Goal: Navigation & Orientation: Find specific page/section

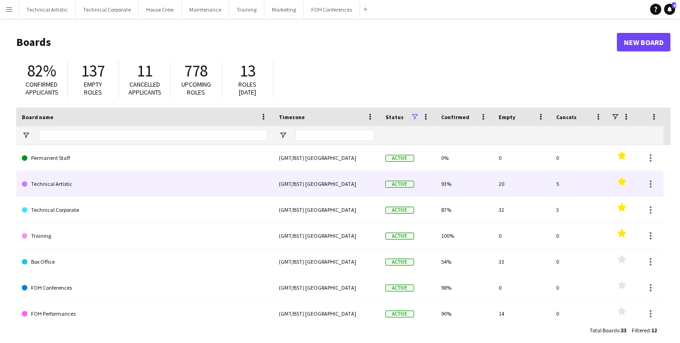
click at [58, 180] on link "Technical Artistic" at bounding box center [145, 184] width 246 height 26
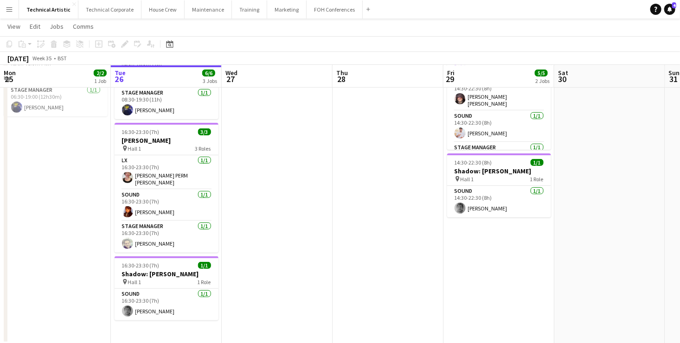
scroll to position [96, 0]
click at [125, 305] on app-user-avatar at bounding box center [127, 310] width 11 height 11
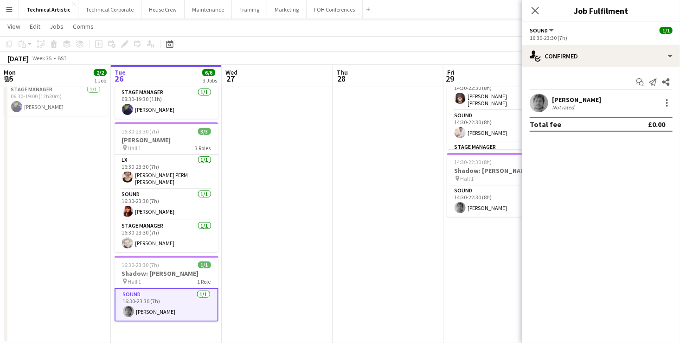
click at [538, 101] on app-user-avatar at bounding box center [539, 103] width 19 height 19
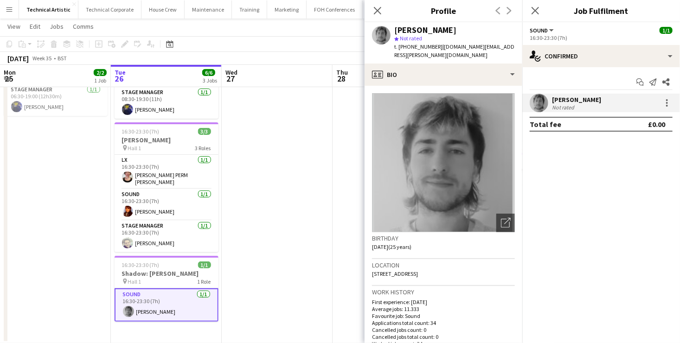
click at [295, 168] on app-date-cell at bounding box center [277, 175] width 111 height 335
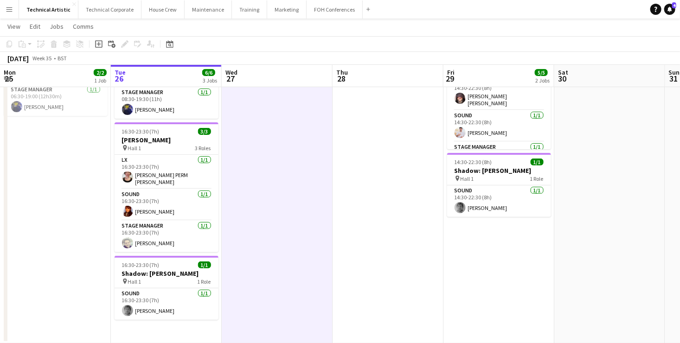
click at [177, 325] on app-date-cell "08:30-19:30 (11h) 2/2 PH: [PERSON_NAME] recording session pin Hall 2 2 Roles So…" at bounding box center [166, 175] width 111 height 335
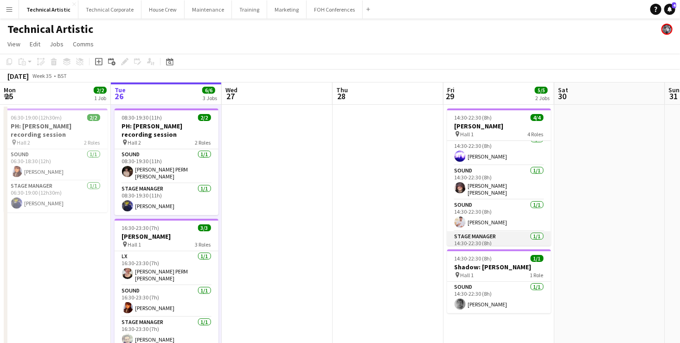
scroll to position [0, 0]
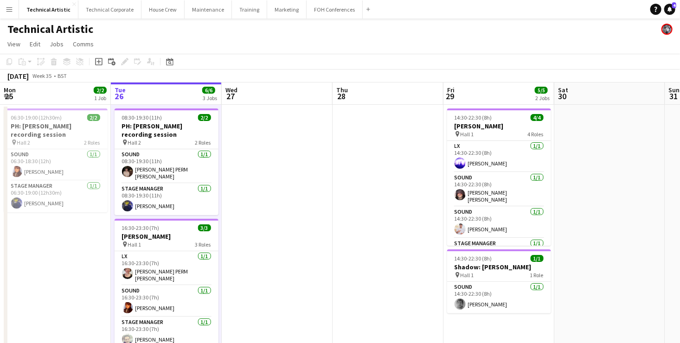
click at [500, 324] on app-date-cell "14:30-22:30 (8h) 4/4 [PERSON_NAME] pin Hall 1 4 Roles LX [DATE] 14:30-22:30 (8h…" at bounding box center [499, 272] width 111 height 335
click at [273, 135] on app-date-cell at bounding box center [277, 272] width 111 height 335
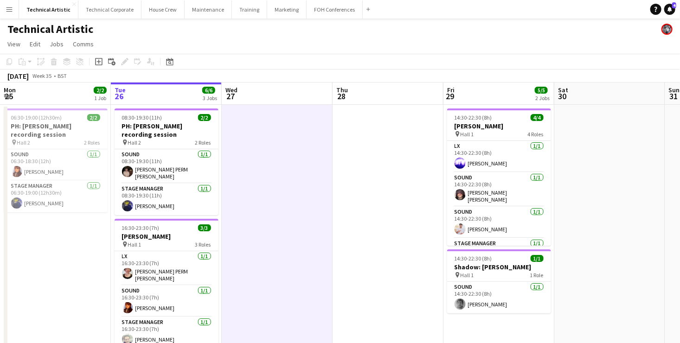
click at [276, 135] on app-date-cell at bounding box center [277, 272] width 111 height 335
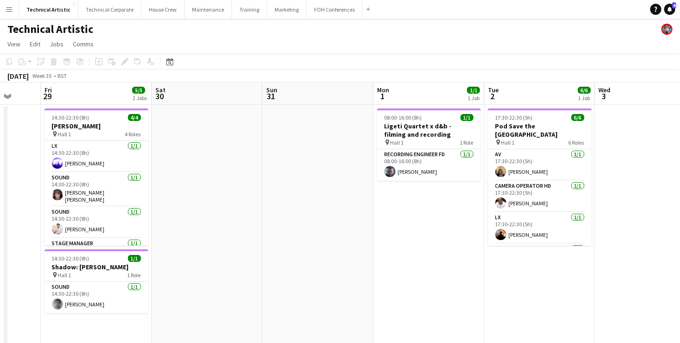
drag, startPoint x: 581, startPoint y: 170, endPoint x: 182, endPoint y: 177, distance: 399.5
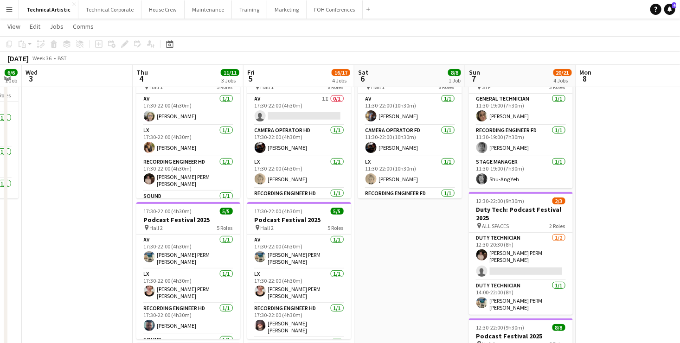
scroll to position [0, 312]
drag, startPoint x: 640, startPoint y: 253, endPoint x: 64, endPoint y: 229, distance: 576.2
click at [64, 229] on app-calendar-viewport "Sun 31 Mon 1 1/1 1 Job Tue 2 6/6 1 Job Wed 3 Thu 4 11/11 3 Jobs Fri 5 16/17 4 J…" at bounding box center [340, 305] width 680 height 630
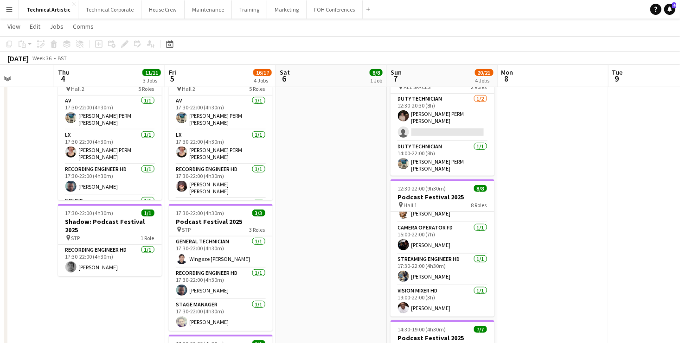
scroll to position [0, 422]
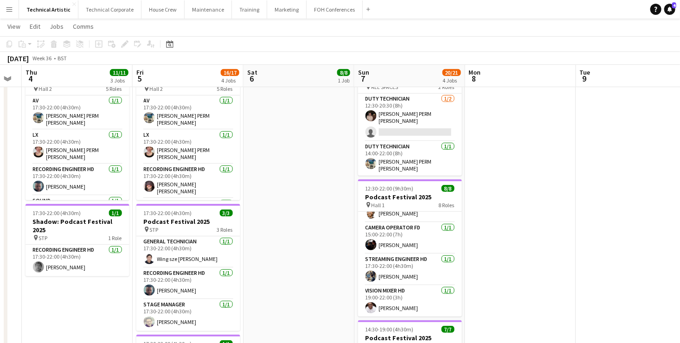
drag, startPoint x: 629, startPoint y: 221, endPoint x: 519, endPoint y: 225, distance: 110.0
click at [519, 225] on app-calendar-viewport "Sun 31 Mon 1 1/1 1 Job Tue 2 6/6 1 Job Wed 3 Thu 4 11/11 3 Jobs Fri 5 16/17 4 J…" at bounding box center [340, 166] width 680 height 630
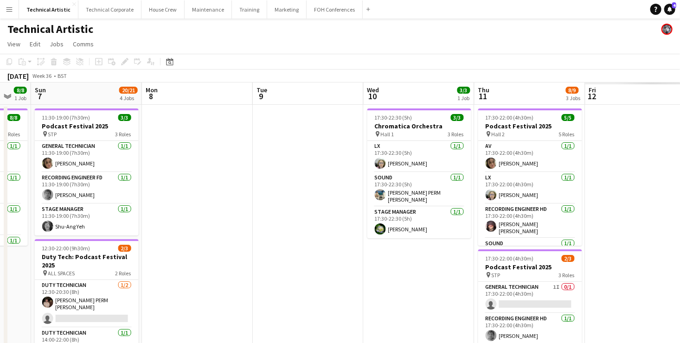
scroll to position [0, 341]
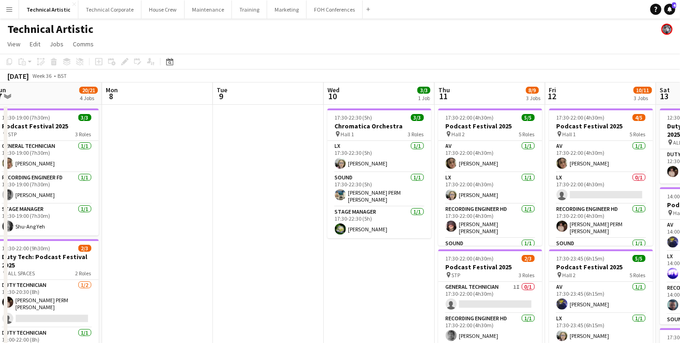
drag, startPoint x: 566, startPoint y: 180, endPoint x: 203, endPoint y: 174, distance: 363.3
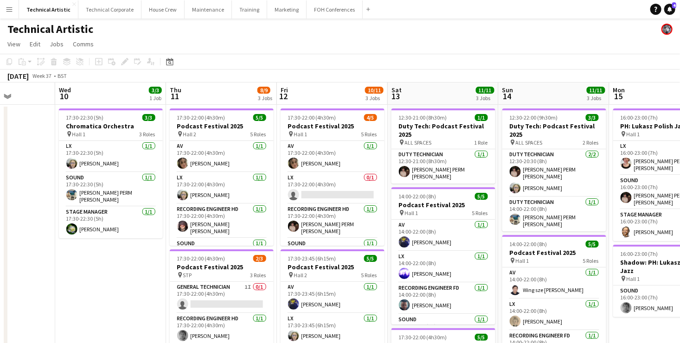
scroll to position [0, 392]
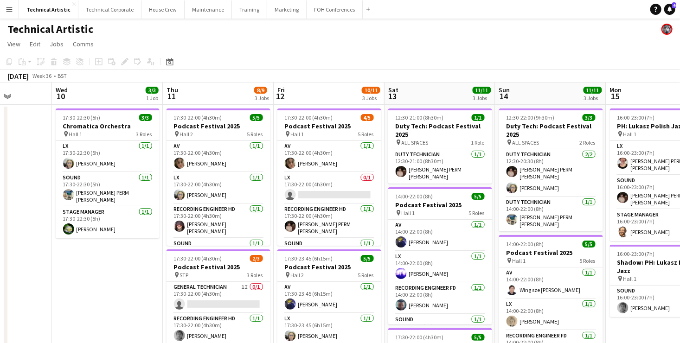
drag, startPoint x: 455, startPoint y: 269, endPoint x: 184, endPoint y: 266, distance: 271.4
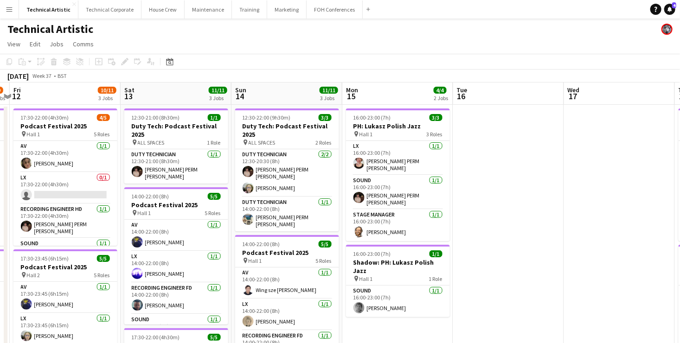
scroll to position [0, 434]
drag, startPoint x: 614, startPoint y: 192, endPoint x: 350, endPoint y: 215, distance: 265.0
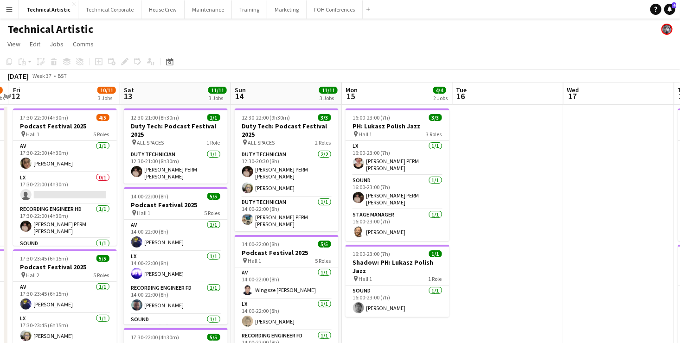
scroll to position [0, 246]
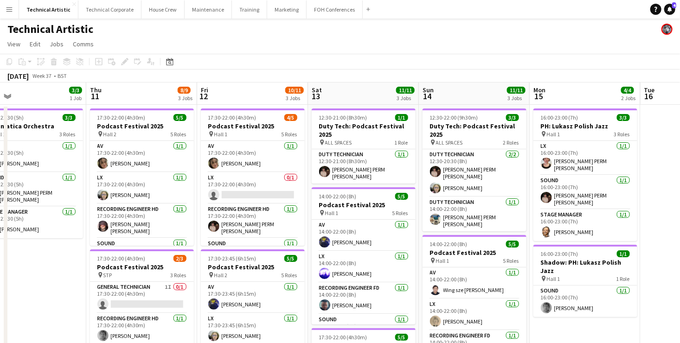
drag, startPoint x: 179, startPoint y: 96, endPoint x: 444, endPoint y: 109, distance: 265.7
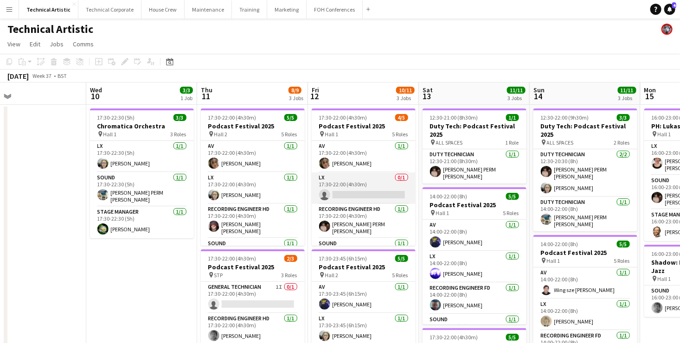
click at [356, 180] on app-card-role "LX 0/1 17:30-22:00 (4h30m) single-neutral-actions" at bounding box center [364, 189] width 104 height 32
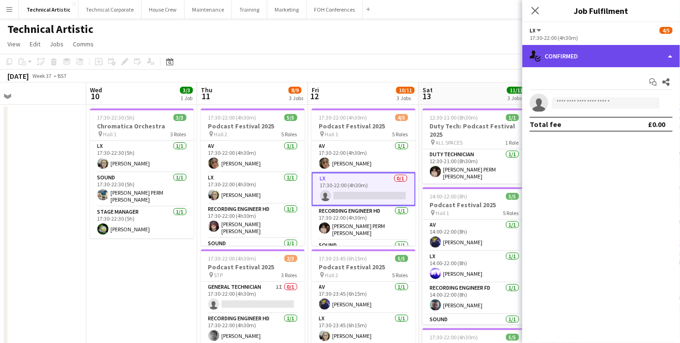
click at [613, 56] on div "single-neutral-actions-check-2 Confirmed" at bounding box center [601, 56] width 158 height 22
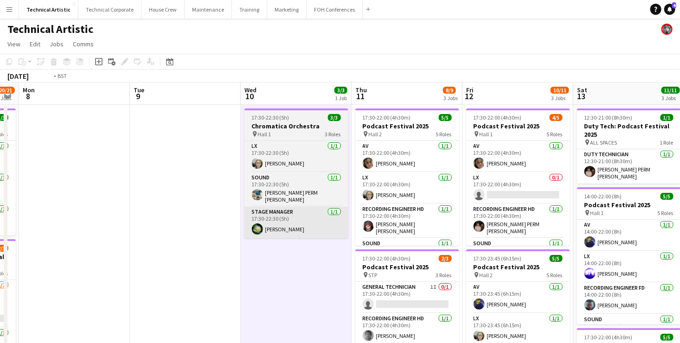
drag, startPoint x: 123, startPoint y: 265, endPoint x: 383, endPoint y: 212, distance: 265.1
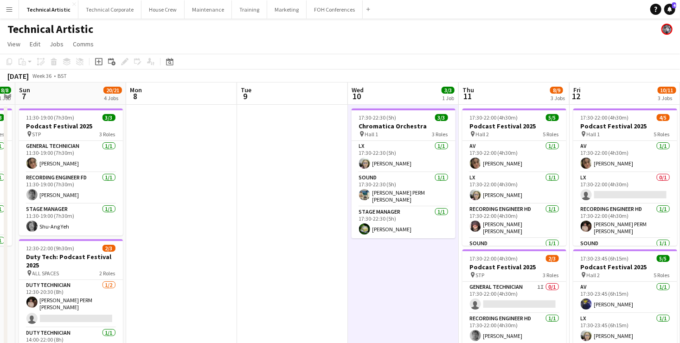
drag, startPoint x: 174, startPoint y: 223, endPoint x: 524, endPoint y: 189, distance: 351.9
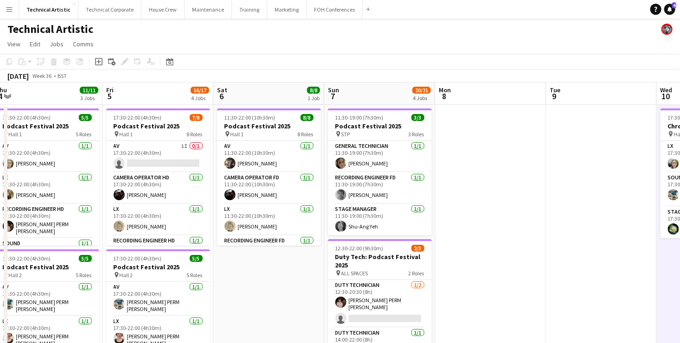
drag, startPoint x: 123, startPoint y: 277, endPoint x: 548, endPoint y: 264, distance: 425.2
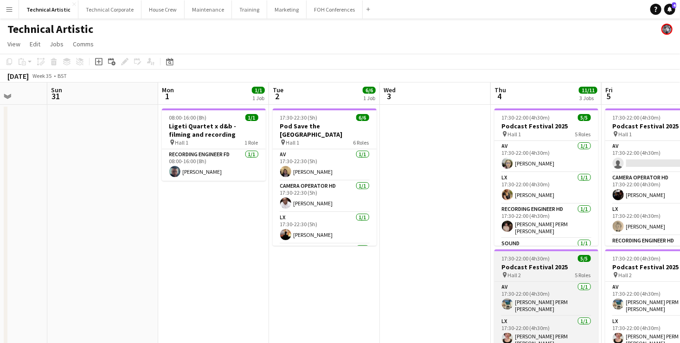
scroll to position [0, 285]
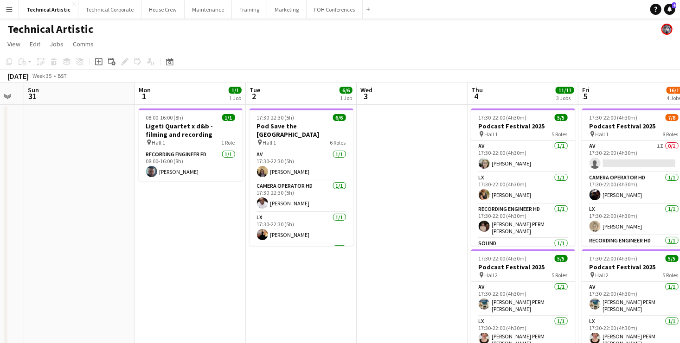
drag, startPoint x: 352, startPoint y: 197, endPoint x: 509, endPoint y: 192, distance: 156.9
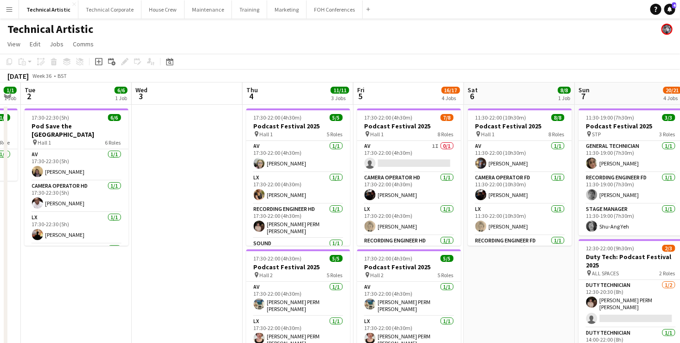
scroll to position [0, 333]
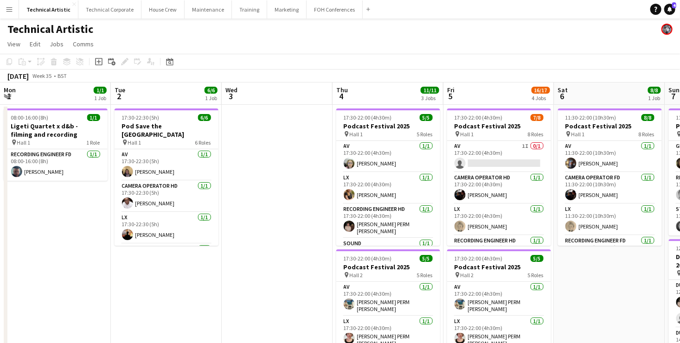
drag, startPoint x: 539, startPoint y: 227, endPoint x: -24, endPoint y: 231, distance: 562.3
click at [0, 231] on html "Menu Boards Boards Boards All jobs Status Workforce Workforce My Workforce Recr…" at bounding box center [340, 333] width 680 height 667
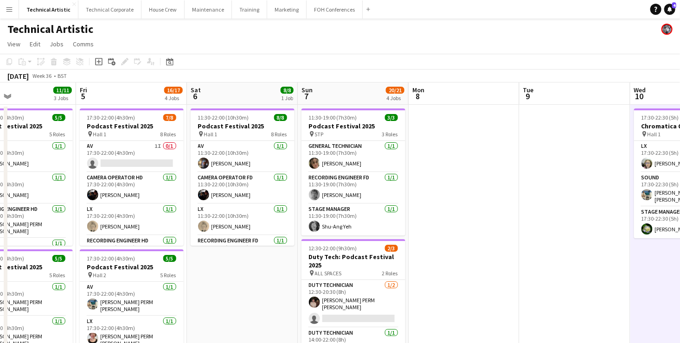
scroll to position [0, 389]
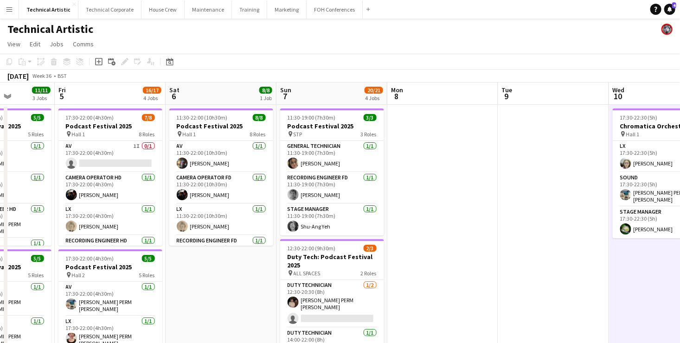
drag, startPoint x: 644, startPoint y: 257, endPoint x: 256, endPoint y: 324, distance: 394.6
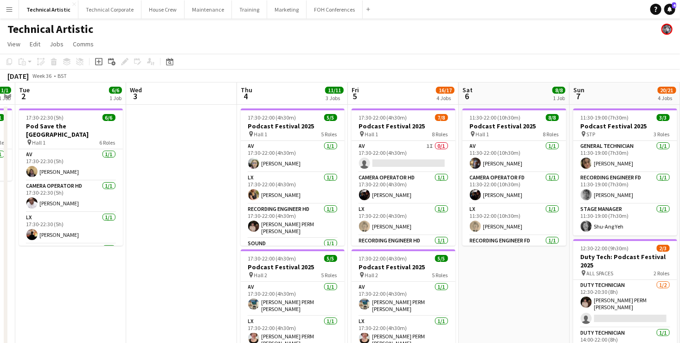
scroll to position [0, 205]
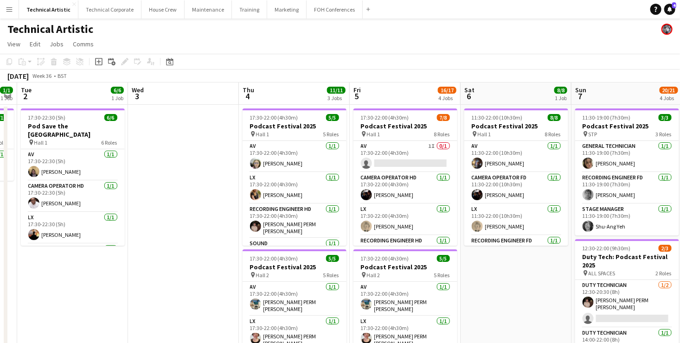
drag, startPoint x: 206, startPoint y: 278, endPoint x: 502, endPoint y: 216, distance: 301.5
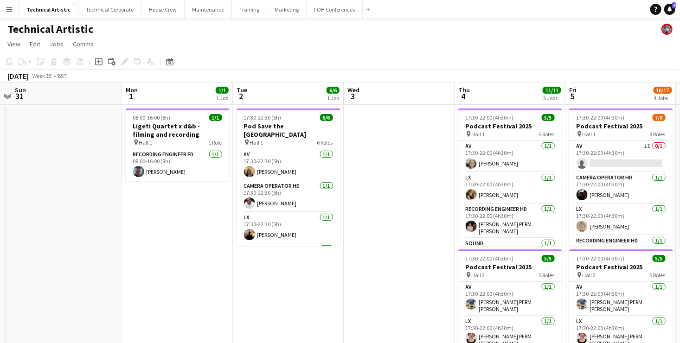
scroll to position [0, 247]
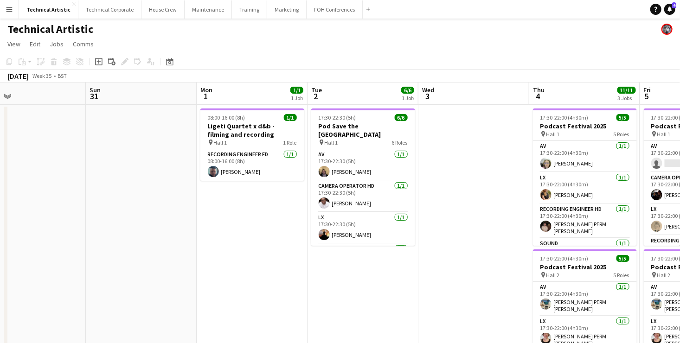
drag, startPoint x: 131, startPoint y: 211, endPoint x: 417, endPoint y: 175, distance: 288.0
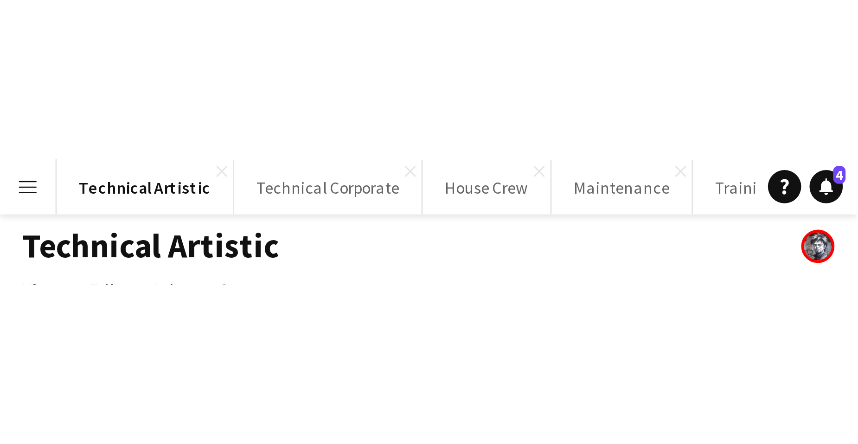
scroll to position [0, 247]
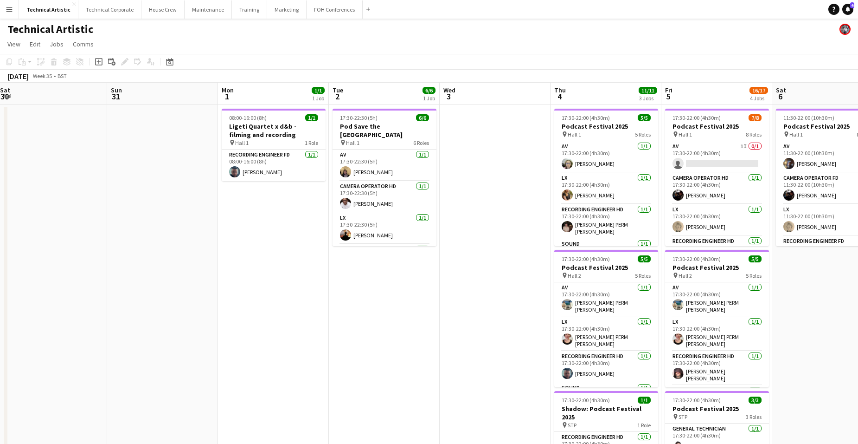
drag, startPoint x: 187, startPoint y: 283, endPoint x: 453, endPoint y: 269, distance: 266.2
click at [450, 270] on app-calendar-viewport "Thu 28 Fri 29 5/5 2 Jobs Sat 30 Sun 31 Mon 1 1/1 1 Job Tue 2 6/6 1 Job Wed 3 Th…" at bounding box center [429, 375] width 858 height 585
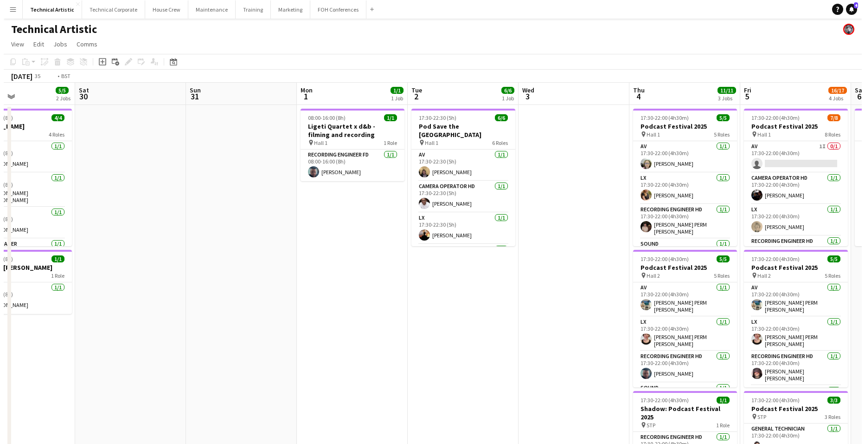
scroll to position [0, 343]
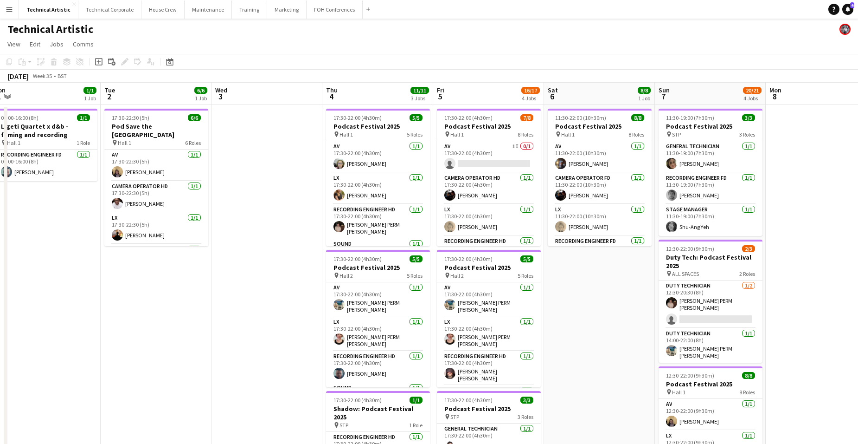
drag, startPoint x: 707, startPoint y: 270, endPoint x: 238, endPoint y: 366, distance: 479.3
click at [238, 329] on app-calendar-viewport "Fri 29 5/5 2 Jobs Sat 30 Sun 31 Mon 1 1/1 1 Job Tue 2 6/6 1 Job Wed 3 Thu 4 11/…" at bounding box center [429, 375] width 858 height 585
click at [112, 5] on button "Technical Corporate Close" at bounding box center [109, 9] width 63 height 18
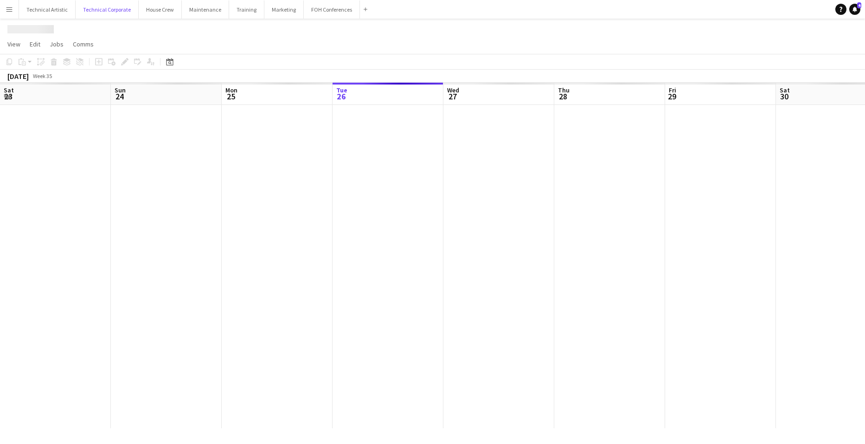
scroll to position [0, 222]
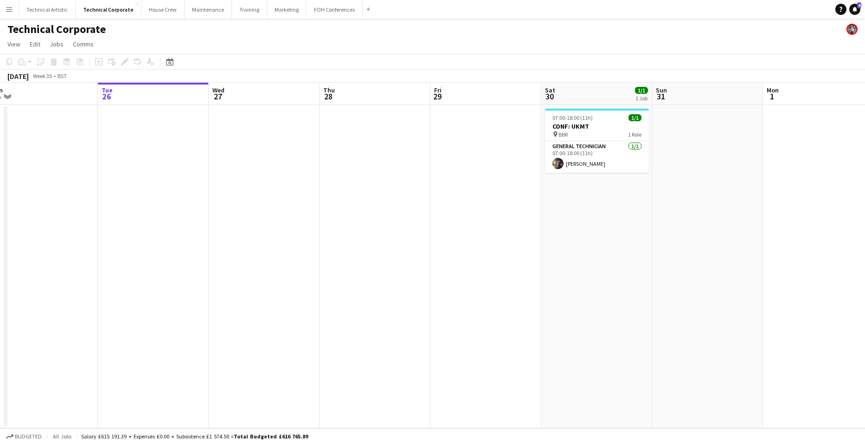
drag, startPoint x: 738, startPoint y: 203, endPoint x: 210, endPoint y: 253, distance: 530.3
click at [169, 273] on app-calendar-viewport "Sat 23 Sun 24 Mon 25 Tue 26 Wed 27 Thu 28 Fri 29 Sat 30 1/1 1 Job Sun 31 Mon 1 …" at bounding box center [432, 255] width 865 height 345
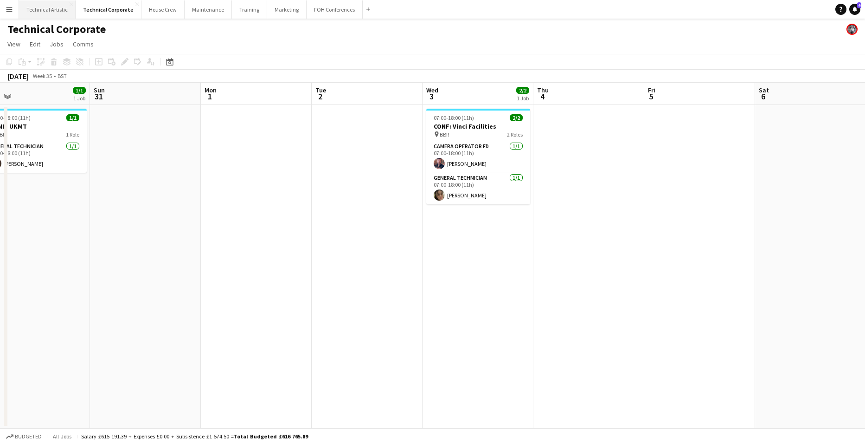
click at [55, 12] on button "Technical Artistic Close" at bounding box center [47, 9] width 57 height 18
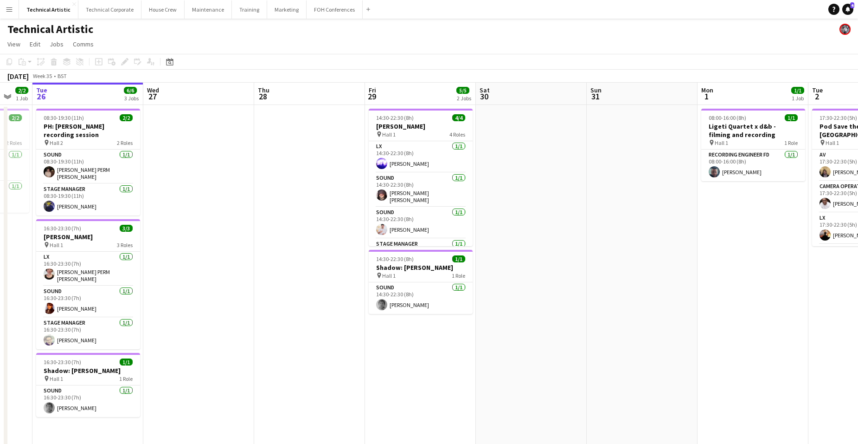
drag, startPoint x: 731, startPoint y: 251, endPoint x: 319, endPoint y: 303, distance: 414.8
click at [319, 303] on app-calendar-viewport "Sat 23 Sun 24 2/2 1 Job Mon 25 2/2 1 Job Tue 26 6/6 3 Jobs Wed 27 Thu 28 Fri 29…" at bounding box center [429, 283] width 858 height 400
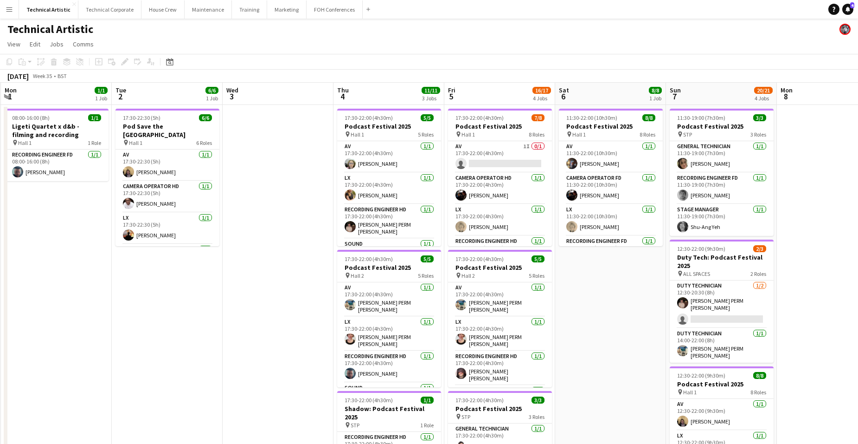
drag, startPoint x: 618, startPoint y: 296, endPoint x: 255, endPoint y: 333, distance: 365.1
click at [255, 329] on app-calendar-viewport "Fri 29 5/5 2 Jobs Sat 30 Sun 31 Mon 1 1/1 1 Job Tue 2 6/6 1 Job Wed 3 Thu 4 11/…" at bounding box center [429, 375] width 858 height 585
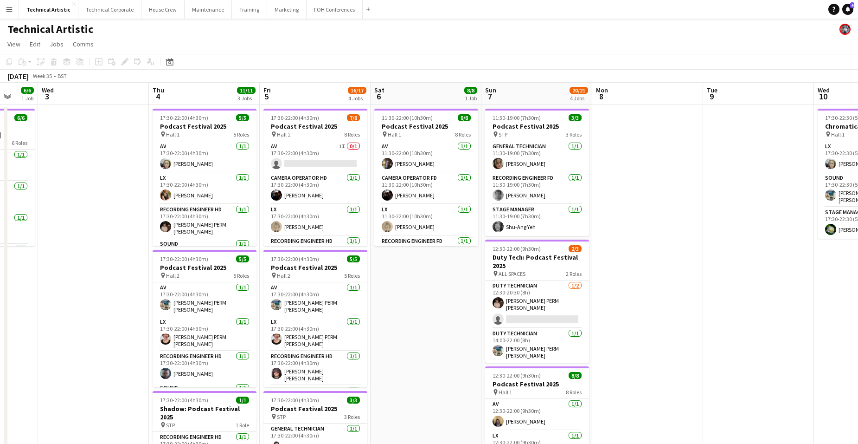
drag, startPoint x: 608, startPoint y: 297, endPoint x: 423, endPoint y: 302, distance: 185.2
click at [423, 302] on app-calendar-viewport "Sun 31 Mon 1 1/1 1 Job Tue 2 6/6 1 Job Wed 3 Thu 4 11/11 3 Jobs Fri 5 16/17 4 J…" at bounding box center [429, 375] width 858 height 585
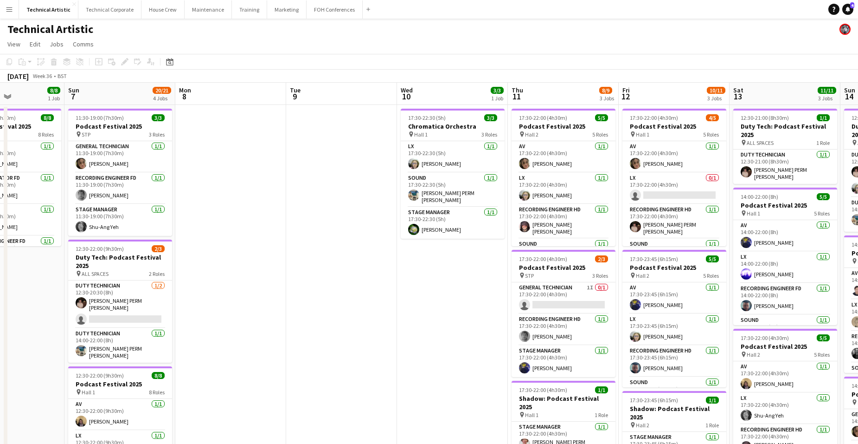
drag, startPoint x: 737, startPoint y: 280, endPoint x: 321, endPoint y: 293, distance: 416.8
click at [321, 293] on app-calendar-viewport "Wed 3 Thu 4 11/11 3 Jobs Fri 5 16/17 4 Jobs Sat 6 8/8 1 Job Sun 7 20/21 4 Jobs …" at bounding box center [429, 375] width 858 height 585
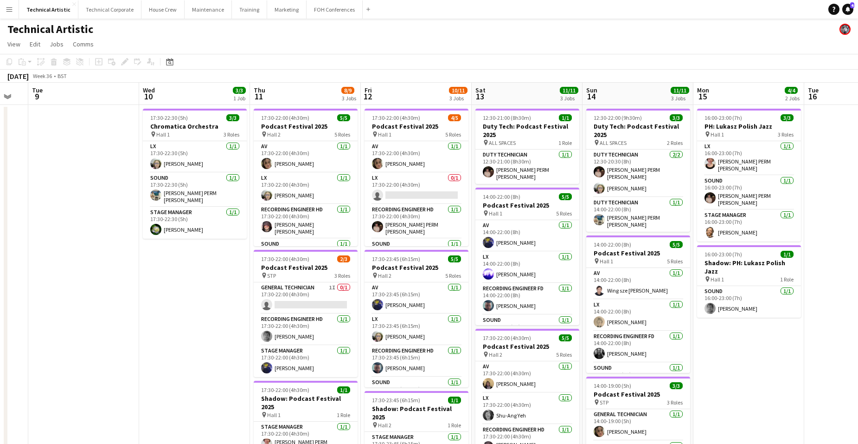
drag, startPoint x: 476, startPoint y: 300, endPoint x: 219, endPoint y: 281, distance: 257.2
click at [219, 281] on app-calendar-viewport "Sat 6 8/8 1 Job Sun 7 20/21 4 Jobs Mon 8 Tue 9 Wed 10 3/3 1 Job Thu 11 8/9 3 Jo…" at bounding box center [429, 375] width 858 height 585
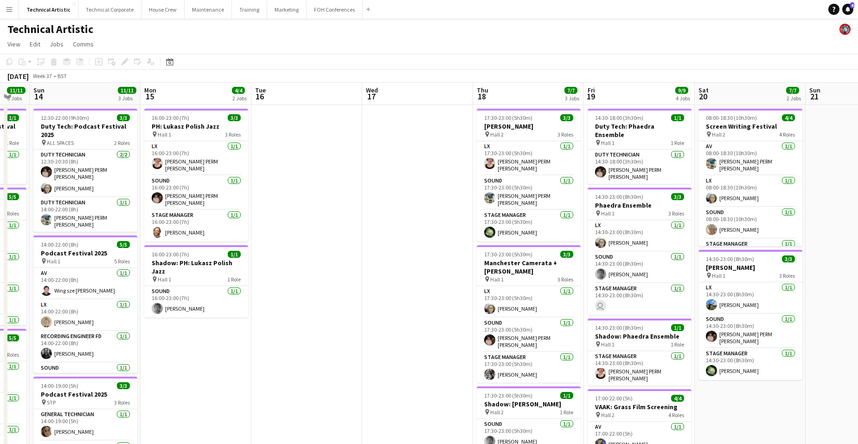
scroll to position [0, 347]
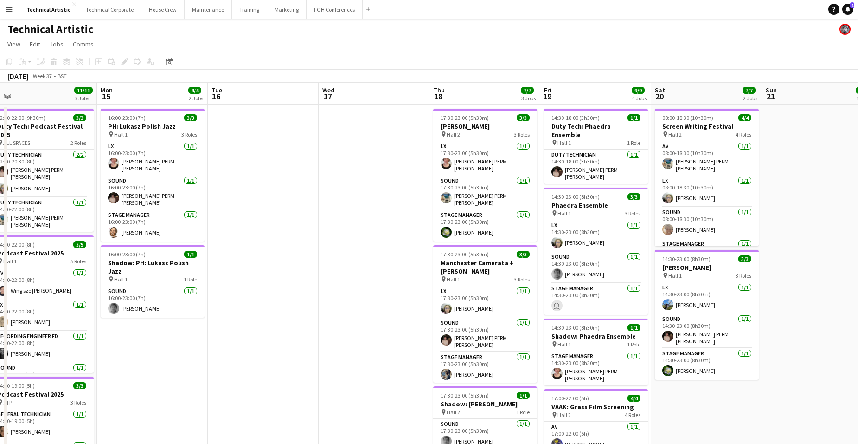
drag, startPoint x: 784, startPoint y: 350, endPoint x: 187, endPoint y: 438, distance: 603.1
click at [187, 329] on app-calendar-viewport "Thu 11 8/9 3 Jobs Fri 12 10/11 3 Jobs Sat 13 11/11 3 Jobs Sun 14 11/11 3 Jobs M…" at bounding box center [429, 375] width 858 height 585
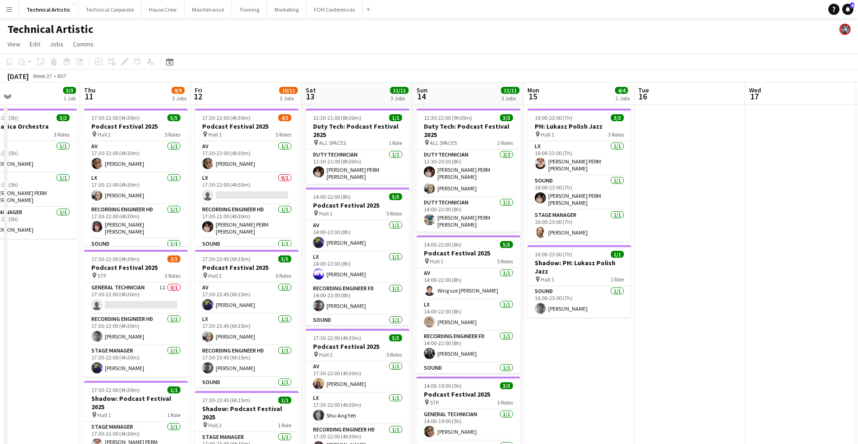
drag, startPoint x: 165, startPoint y: 419, endPoint x: 584, endPoint y: 397, distance: 419.0
click at [584, 329] on app-calendar-viewport "Mon 8 Tue 9 Wed 10 3/3 1 Job Thu 11 8/9 3 Jobs Fri 12 10/11 3 Jobs Sat 13 11/11…" at bounding box center [429, 375] width 858 height 585
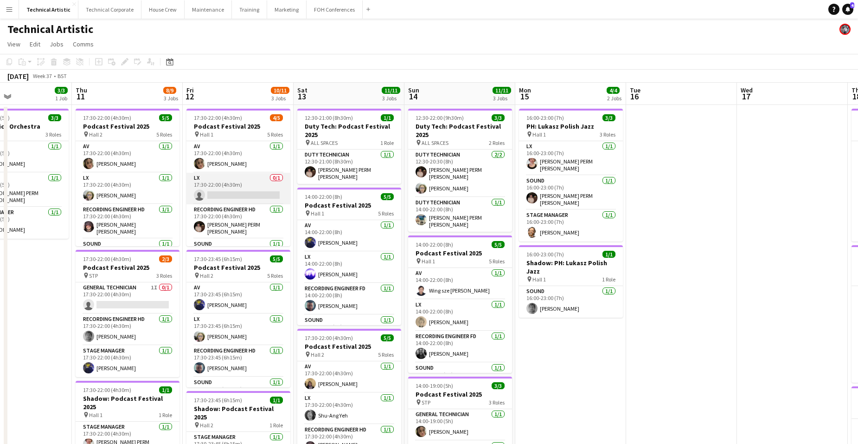
click at [216, 185] on app-card-role "LX 0/1 17:30-22:00 (4h30m) single-neutral-actions" at bounding box center [238, 189] width 104 height 32
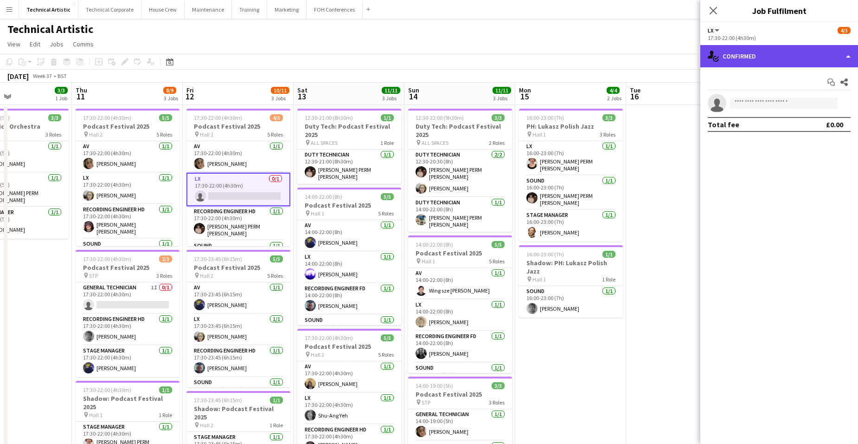
click at [687, 50] on div "single-neutral-actions-check-2 Confirmed" at bounding box center [780, 56] width 158 height 22
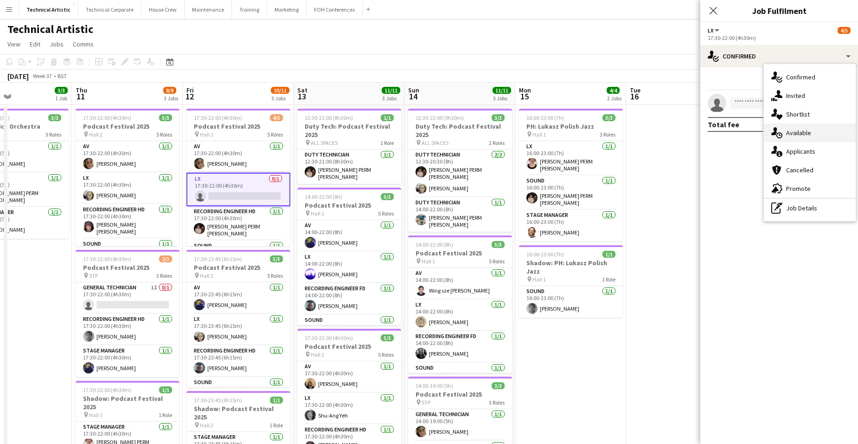
click at [687, 130] on div "single-neutral-actions-upload Available" at bounding box center [810, 132] width 92 height 19
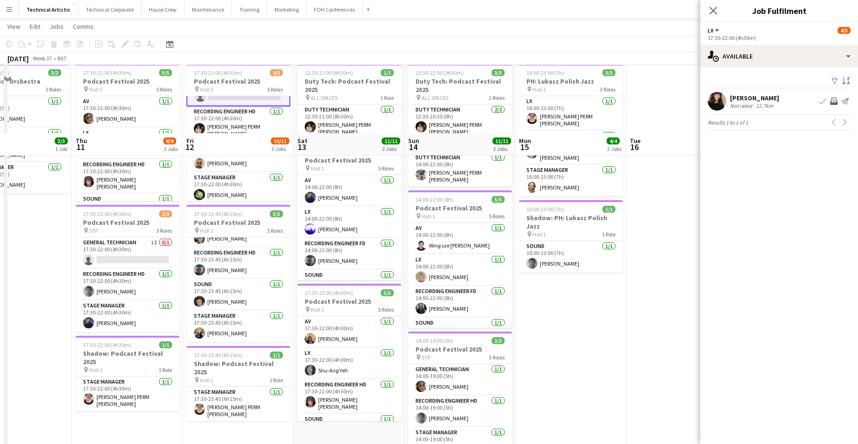
scroll to position [139, 0]
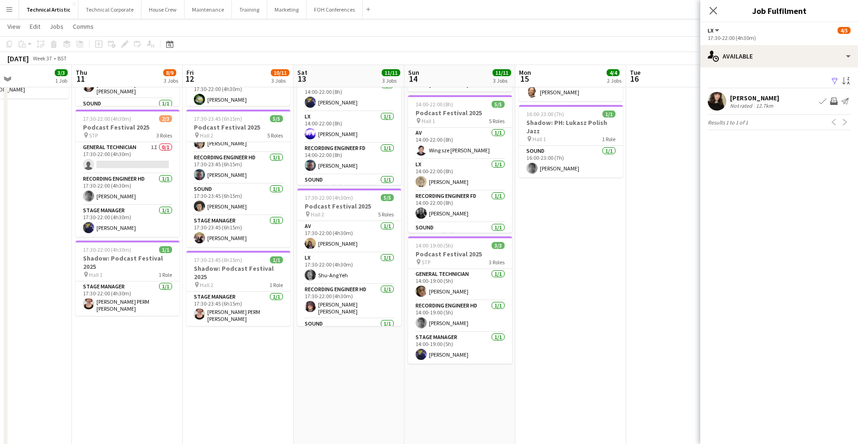
click at [653, 8] on app-navbar "Menu Boards Boards Boards All jobs Status Workforce Workforce My Workforce Recr…" at bounding box center [429, 9] width 858 height 19
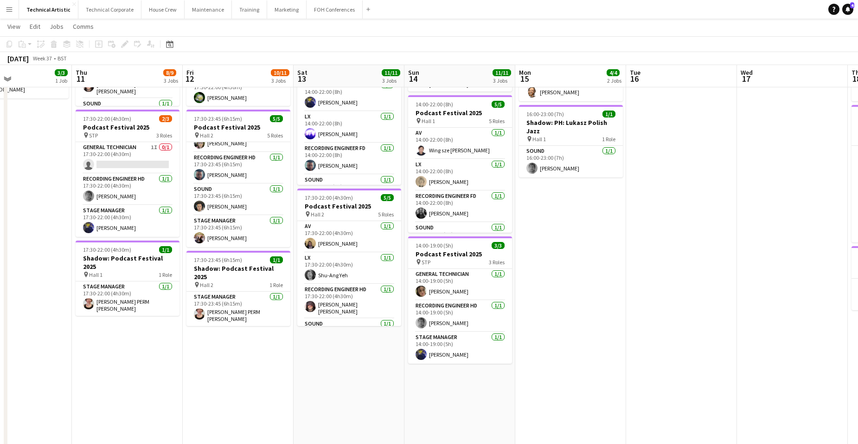
scroll to position [53, 0]
click at [110, 9] on button "Technical Corporate Close" at bounding box center [109, 9] width 63 height 18
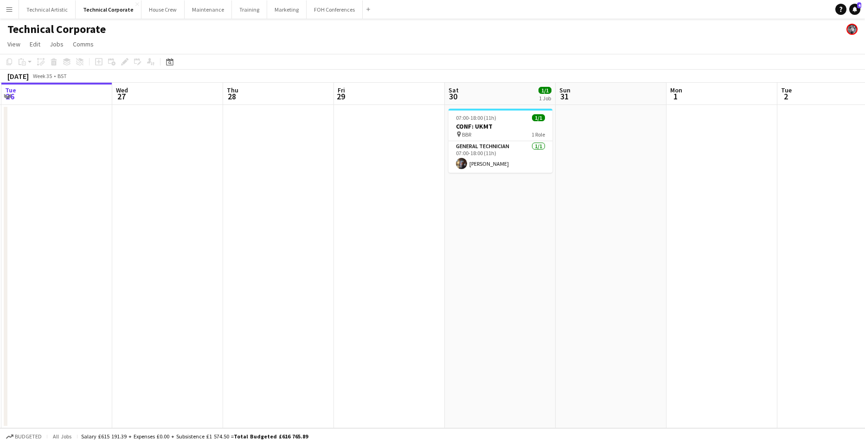
drag, startPoint x: 748, startPoint y: 251, endPoint x: 70, endPoint y: 256, distance: 677.8
click at [72, 257] on app-calendar-viewport "Sat 23 Sun 24 Mon 25 Tue 26 Wed 27 Thu 28 Fri 29 Sat 30 1/1 1 Job Sun 31 Mon 1 …" at bounding box center [432, 255] width 865 height 345
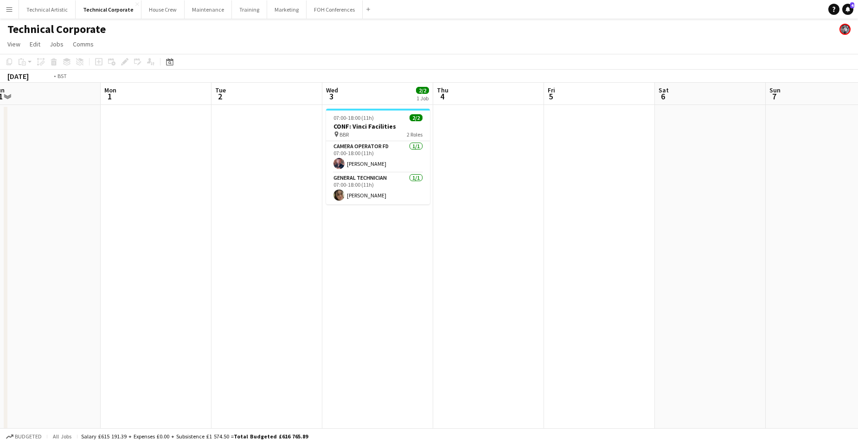
drag, startPoint x: 530, startPoint y: 254, endPoint x: 7, endPoint y: 251, distance: 522.9
click at [19, 251] on app-calendar-viewport "Fri 29 Sat 30 1/1 1 Job Sun 31 Mon 1 Tue 2 Wed 3 2/2 1 Job Thu 4 Fri 5 Sat 6 Su…" at bounding box center [429, 316] width 858 height 467
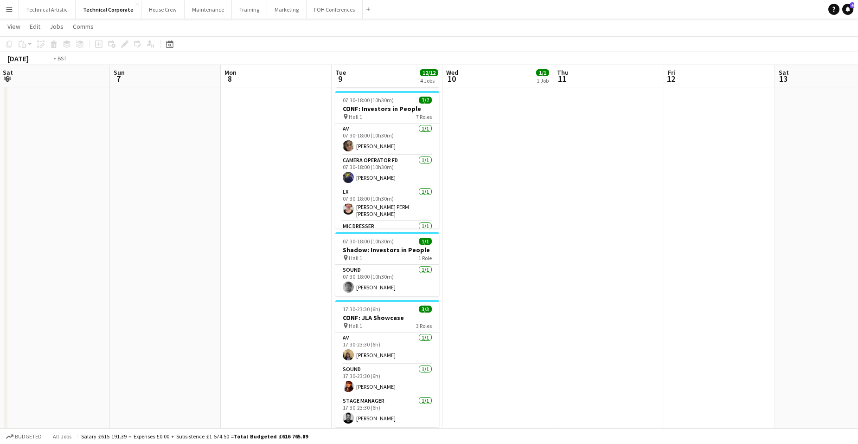
scroll to position [0, 361]
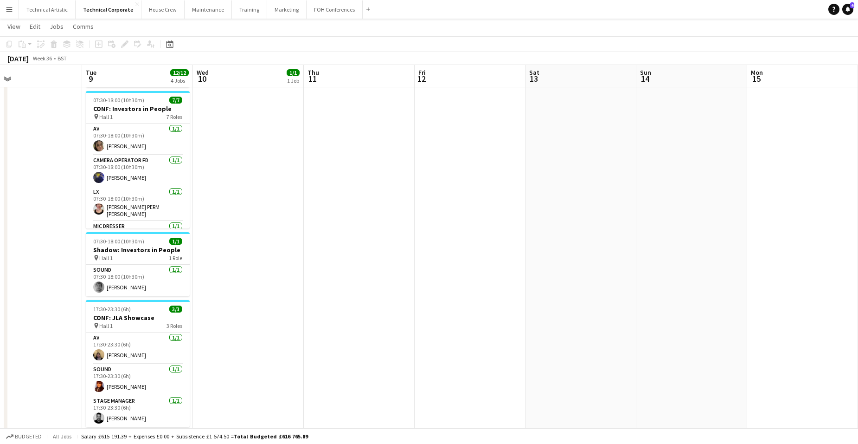
drag, startPoint x: 737, startPoint y: 231, endPoint x: 342, endPoint y: 270, distance: 397.2
click at [342, 270] on app-calendar-viewport "Fri 5 Sat 6 Sun 7 Mon 8 Tue 9 12/12 4 Jobs Wed 10 1/1 1 Job Thu 11 Fri 12 Sat 1…" at bounding box center [429, 329] width 858 height 772
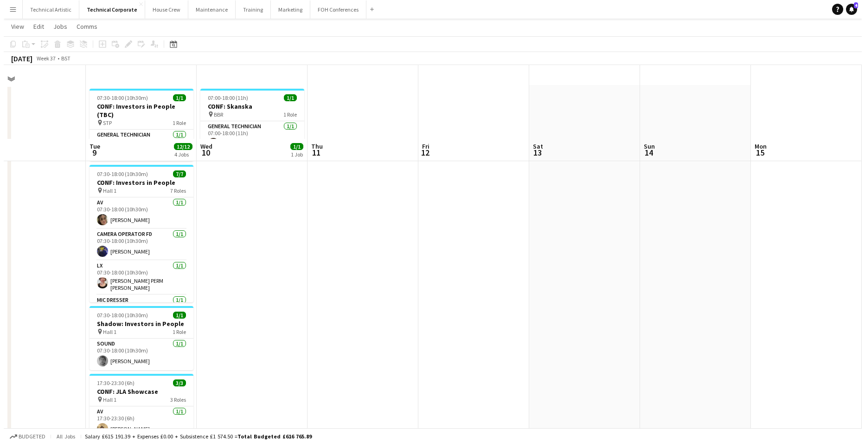
scroll to position [0, 0]
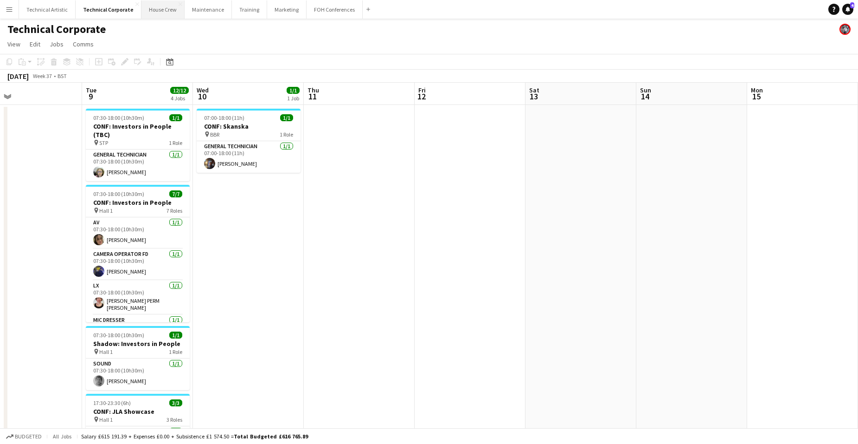
click at [157, 12] on button "House Crew Close" at bounding box center [162, 9] width 43 height 18
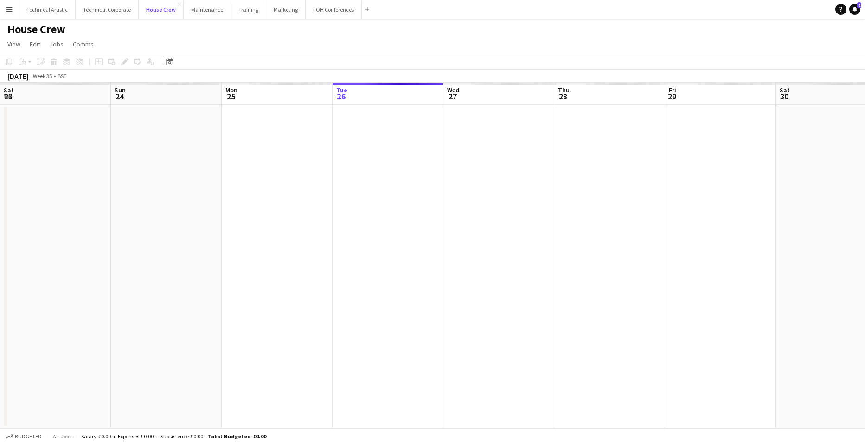
scroll to position [0, 222]
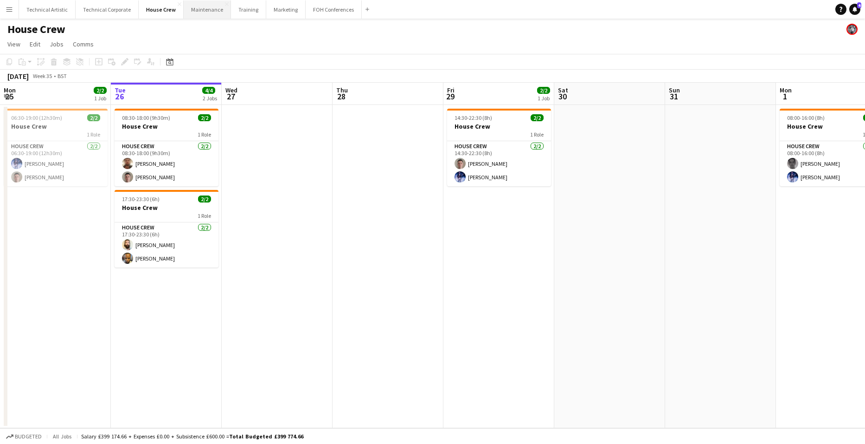
click at [199, 8] on button "Maintenance Close" at bounding box center [207, 9] width 47 height 18
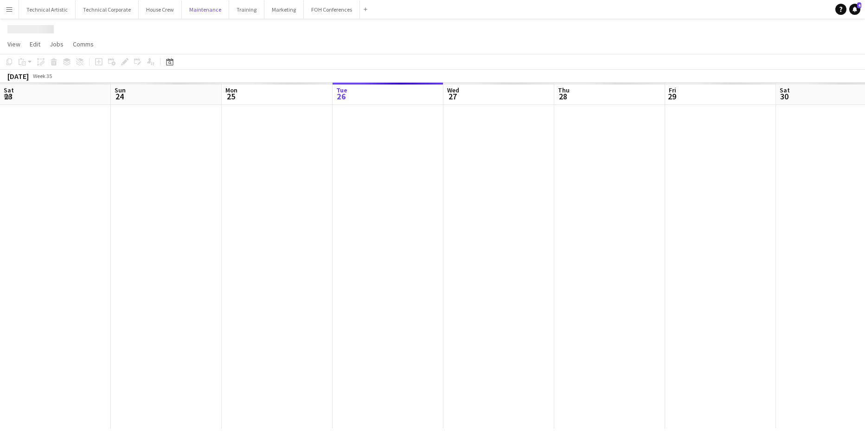
scroll to position [0, 222]
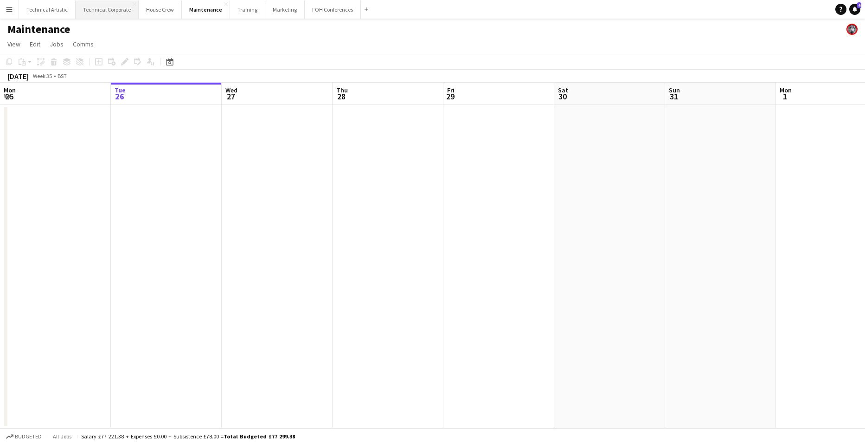
click at [101, 9] on button "Technical Corporate Close" at bounding box center [107, 9] width 63 height 18
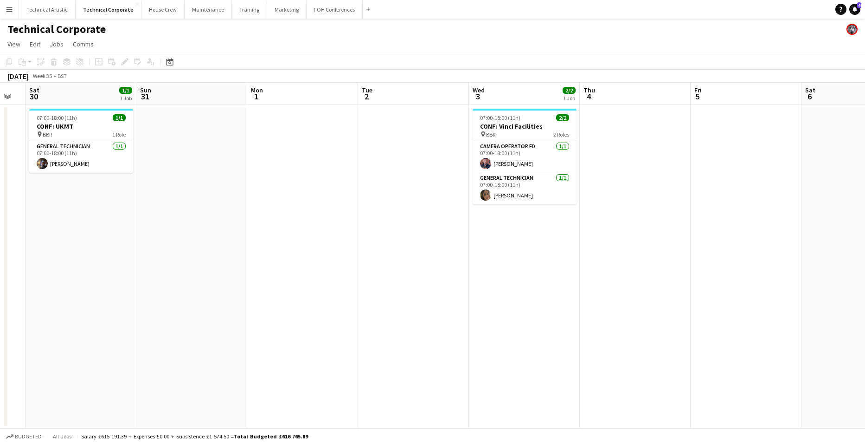
drag, startPoint x: 678, startPoint y: 203, endPoint x: 76, endPoint y: 291, distance: 609.1
click at [50, 296] on app-calendar-viewport "Wed 27 Thu 28 Fri 29 Sat 30 1/1 1 Job Sun 31 Mon 1 Tue 2 Wed 3 2/2 1 Job Thu 4 …" at bounding box center [432, 255] width 865 height 345
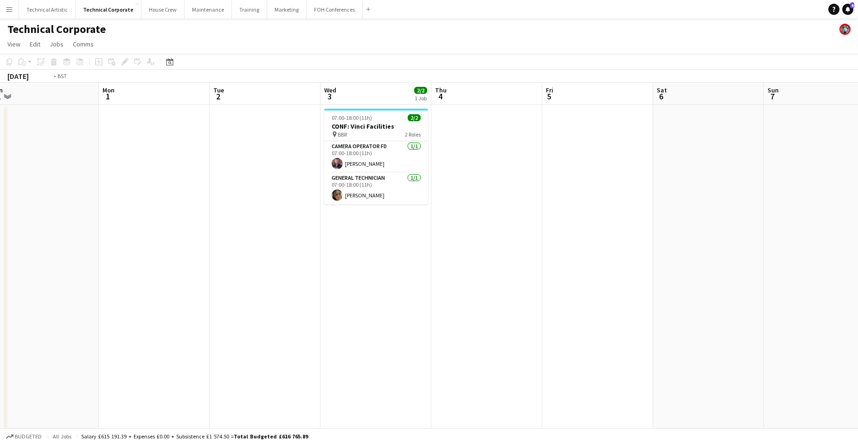
scroll to position [0, 310]
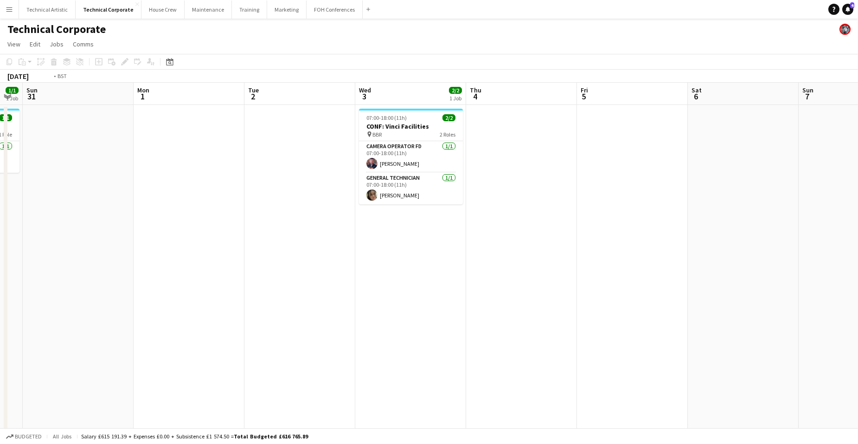
drag, startPoint x: 584, startPoint y: 235, endPoint x: 10, endPoint y: 331, distance: 581.4
click at [0, 329] on html "Menu Boards Boards Boards All jobs Status Workforce Workforce My Workforce Recr…" at bounding box center [429, 283] width 858 height 566
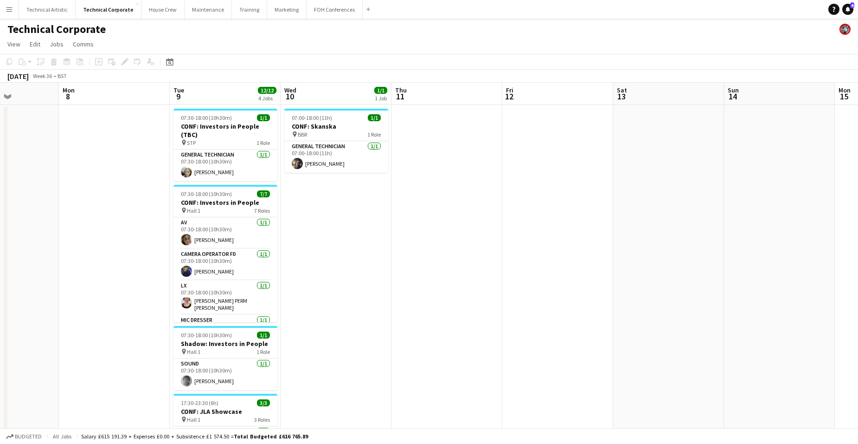
drag, startPoint x: 712, startPoint y: 242, endPoint x: 420, endPoint y: 327, distance: 304.5
click at [420, 327] on app-calendar-viewport "Thu 4 Fri 5 Sat 6 Sun 7 Mon 8 Tue 9 12/12 4 Jobs Wed 10 1/1 1 Job Thu 11 Fri 12…" at bounding box center [429, 316] width 858 height 467
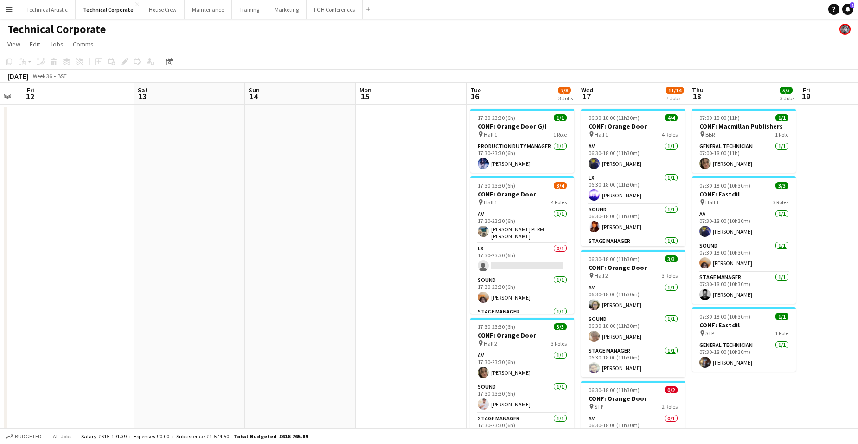
drag, startPoint x: 663, startPoint y: 295, endPoint x: 184, endPoint y: 320, distance: 479.9
click at [184, 320] on app-calendar-viewport "Tue 9 12/12 4 Jobs Wed 10 1/1 1 Job Thu 11 Fri 12 Sat 13 Sun 14 Mon 15 Tue 16 7…" at bounding box center [429, 446] width 858 height 727
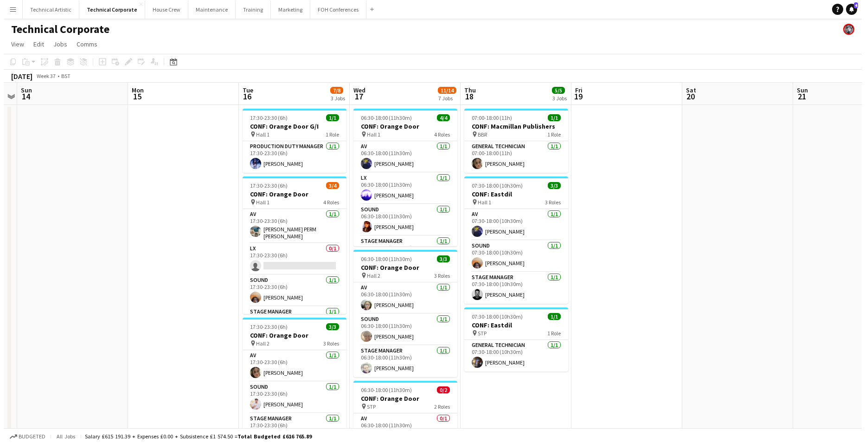
scroll to position [0, 322]
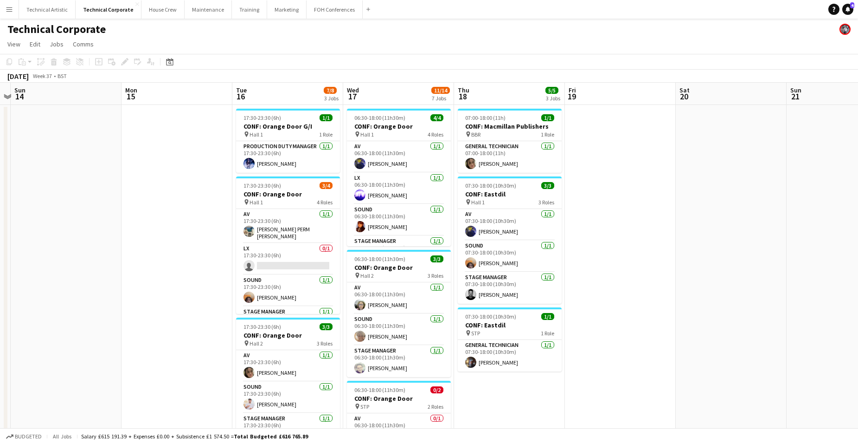
drag, startPoint x: 393, startPoint y: 250, endPoint x: 159, endPoint y: 281, distance: 236.3
click at [159, 281] on app-calendar-viewport "Thu 11 Fri 12 Sat 13 Sun 14 Mon 15 Tue 16 7/8 3 Jobs Wed 17 11/14 7 Jobs Thu 18…" at bounding box center [429, 446] width 858 height 727
click at [46, 11] on button "Technical Artistic Close" at bounding box center [47, 9] width 57 height 18
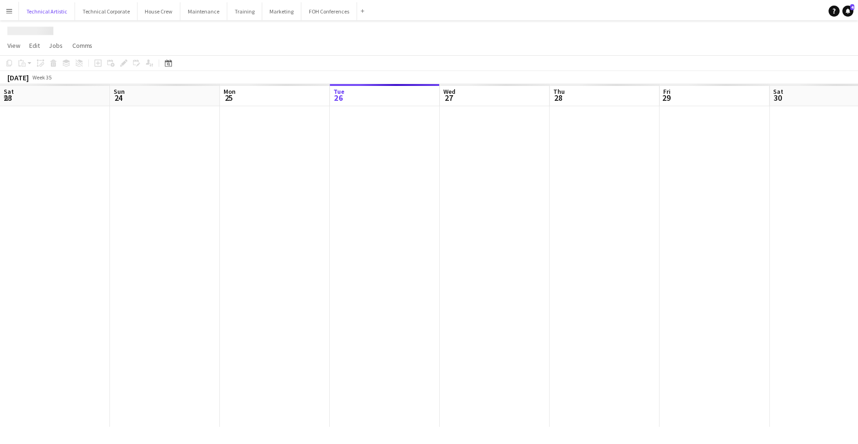
scroll to position [0, 222]
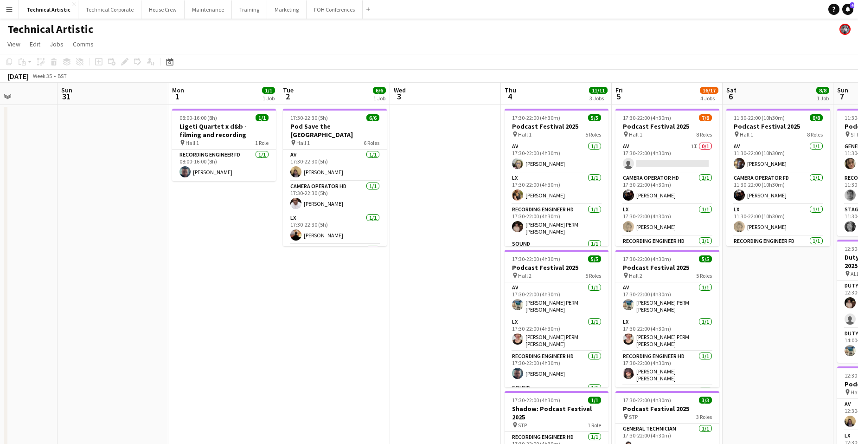
drag, startPoint x: 655, startPoint y: 193, endPoint x: 47, endPoint y: 296, distance: 616.5
click at [47, 296] on app-calendar-viewport "Thu 28 Fri 29 5/5 2 Jobs Sat 30 Sun 31 Mon 1 1/1 1 Job Tue 2 6/6 1 Job Wed 3 Th…" at bounding box center [429, 375] width 858 height 585
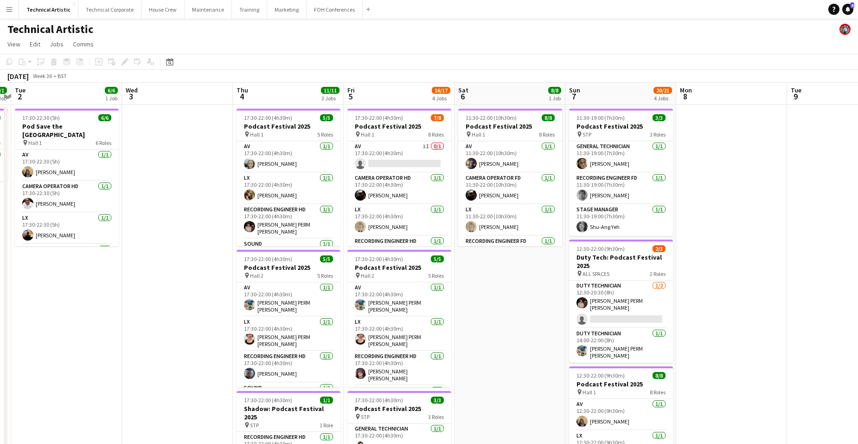
scroll to position [0, 380]
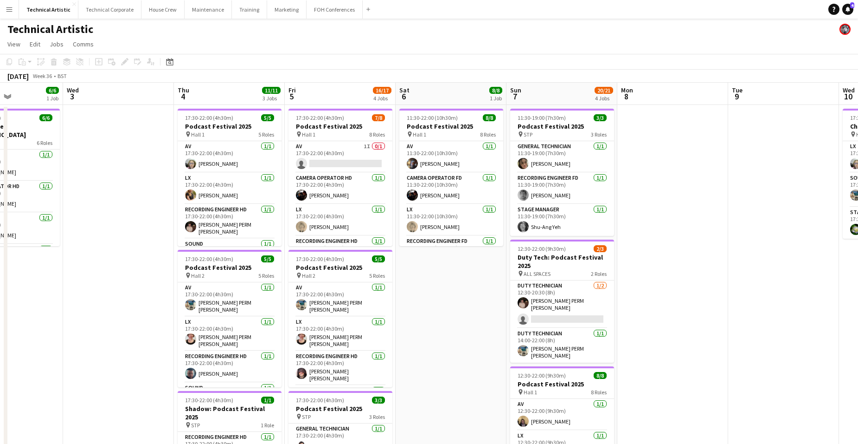
drag, startPoint x: 376, startPoint y: 269, endPoint x: -22, endPoint y: 336, distance: 403.8
click at [0, 329] on html "Menu Boards Boards Boards All jobs Status Workforce Workforce My Workforce Recr…" at bounding box center [429, 333] width 858 height 667
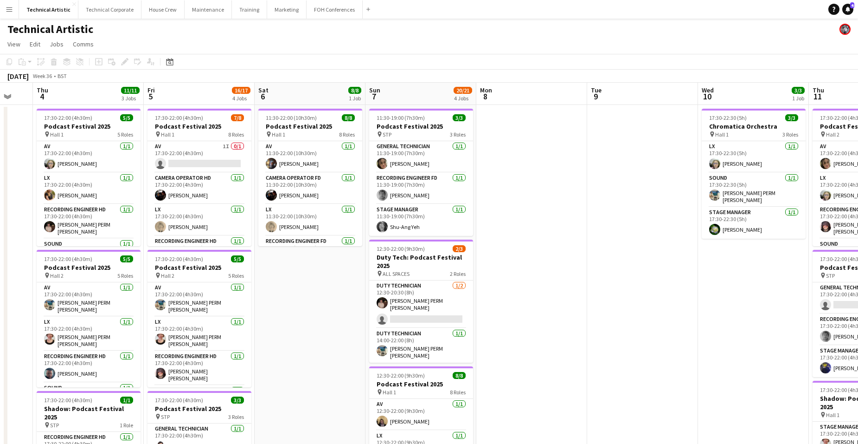
scroll to position [0, 369]
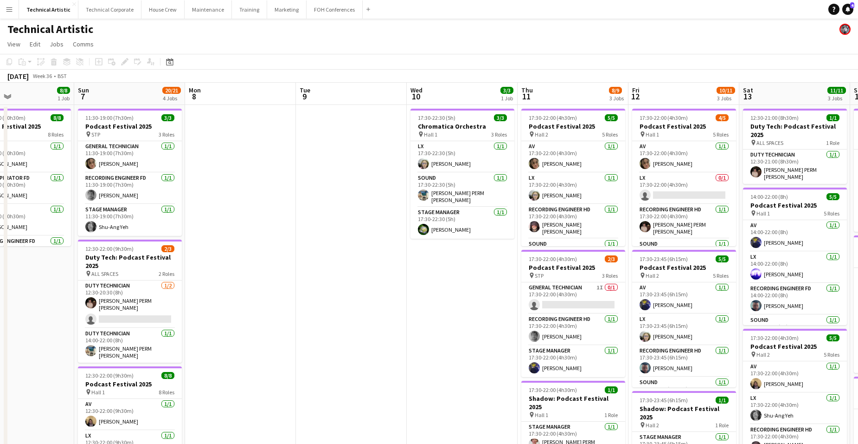
drag, startPoint x: 456, startPoint y: 292, endPoint x: -24, endPoint y: 340, distance: 482.0
click at [0, 329] on html "Menu Boards Boards Boards All jobs Status Workforce Workforce My Workforce Recr…" at bounding box center [429, 333] width 858 height 667
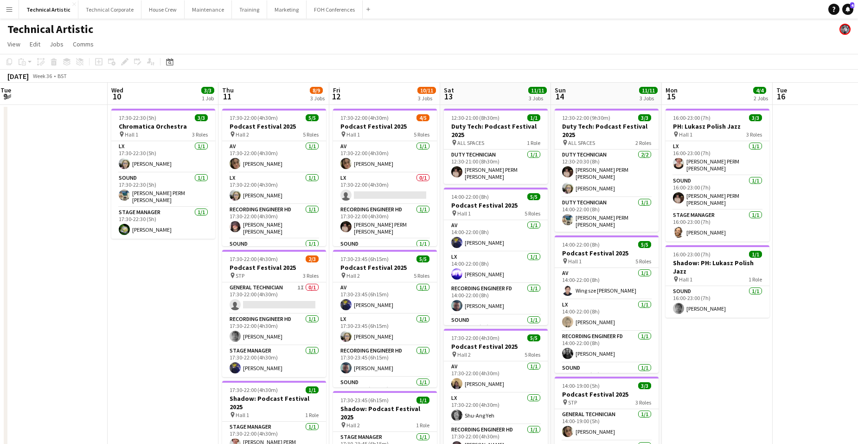
drag, startPoint x: 383, startPoint y: 304, endPoint x: 71, endPoint y: 343, distance: 313.7
click at [73, 329] on app-calendar-viewport "Sat 6 8/8 1 Job Sun 7 20/21 4 Jobs Mon 8 Tue 9 Wed 10 3/3 1 Job Thu 11 8/9 3 Jo…" at bounding box center [429, 375] width 858 height 585
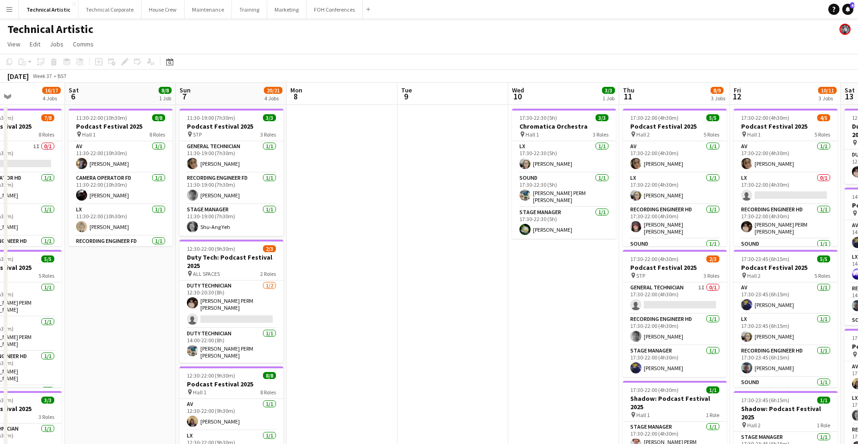
drag, startPoint x: 116, startPoint y: 284, endPoint x: 527, endPoint y: 261, distance: 411.7
click at [527, 261] on app-calendar-viewport "Wed 3 Thu 4 11/11 3 Jobs Fri 5 16/17 4 Jobs Sat 6 8/8 1 Job Sun 7 20/21 4 Jobs …" at bounding box center [429, 375] width 858 height 585
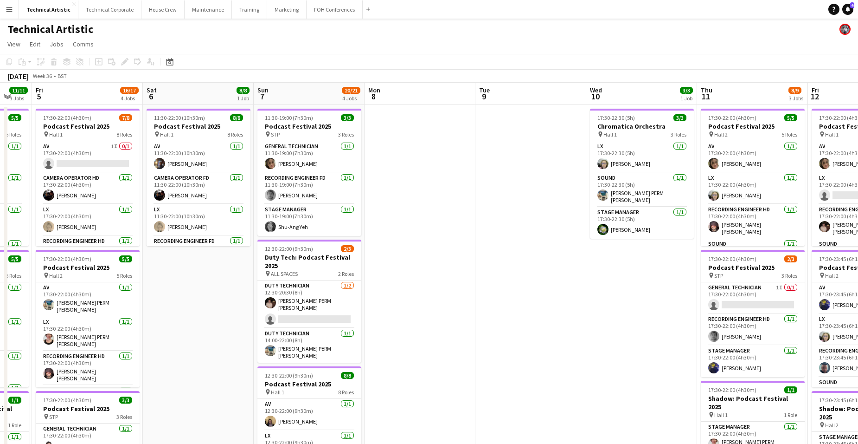
scroll to position [0, 215]
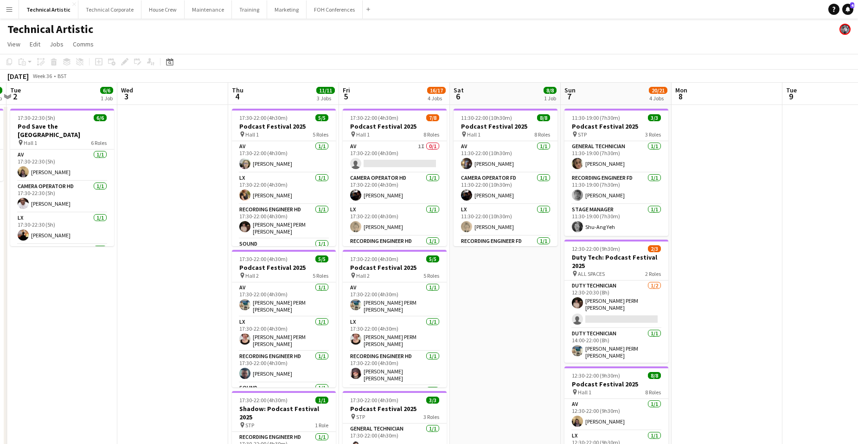
drag, startPoint x: 99, startPoint y: 303, endPoint x: 467, endPoint y: 287, distance: 368.7
click at [467, 287] on app-calendar-viewport "Sun 31 Mon 1 1/1 1 Job Tue 2 6/6 1 Job Wed 3 Thu 4 11/11 3 Jobs Fri 5 16/17 4 J…" at bounding box center [429, 375] width 858 height 585
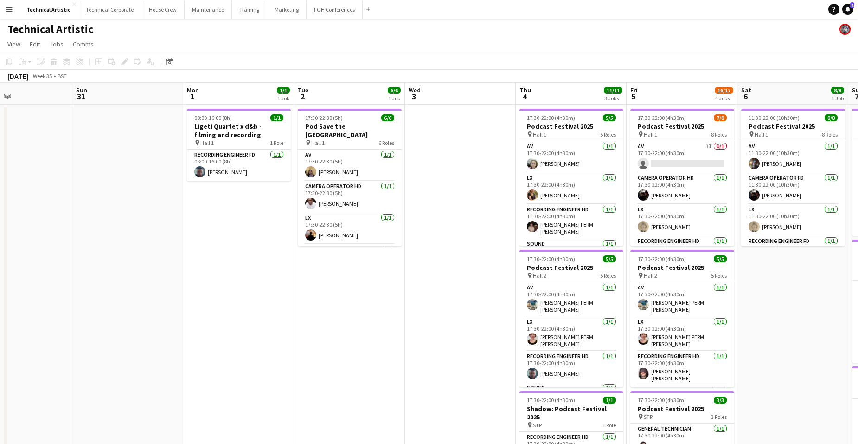
drag, startPoint x: 126, startPoint y: 266, endPoint x: 414, endPoint y: 268, distance: 287.6
click at [414, 268] on app-calendar-viewport "Thu 28 Fri 29 5/5 2 Jobs Sat 30 Sun 31 Mon 1 1/1 1 Job Tue 2 6/6 1 Job Wed 3 Th…" at bounding box center [429, 375] width 858 height 585
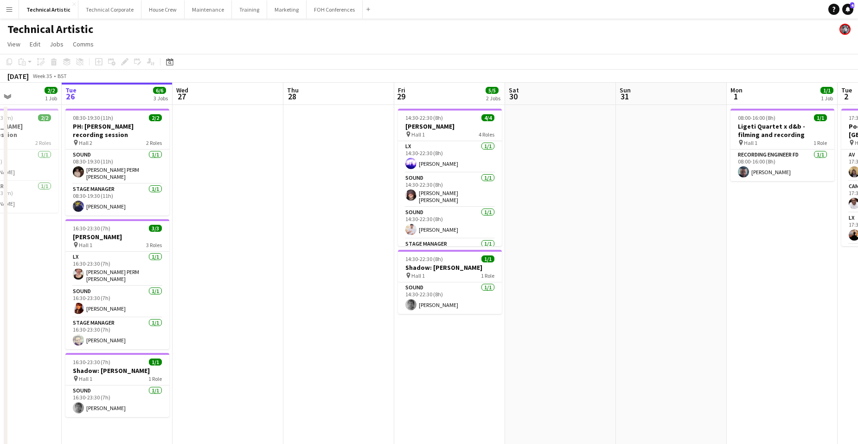
scroll to position [0, 259]
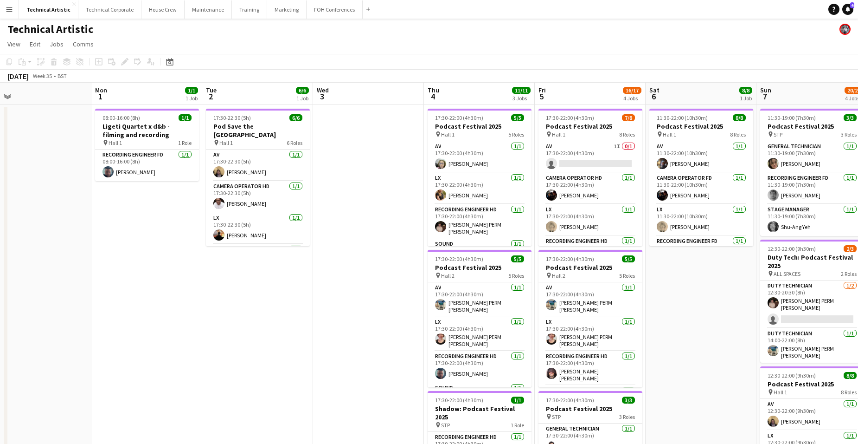
drag, startPoint x: 206, startPoint y: 296, endPoint x: 115, endPoint y: 265, distance: 97.1
click at [115, 265] on app-calendar-viewport "Thu 28 Fri 29 5/5 2 Jobs Sat 30 Sun 31 Mon 1 1/1 1 Job Tue 2 6/6 1 Job Wed 3 Th…" at bounding box center [429, 375] width 858 height 585
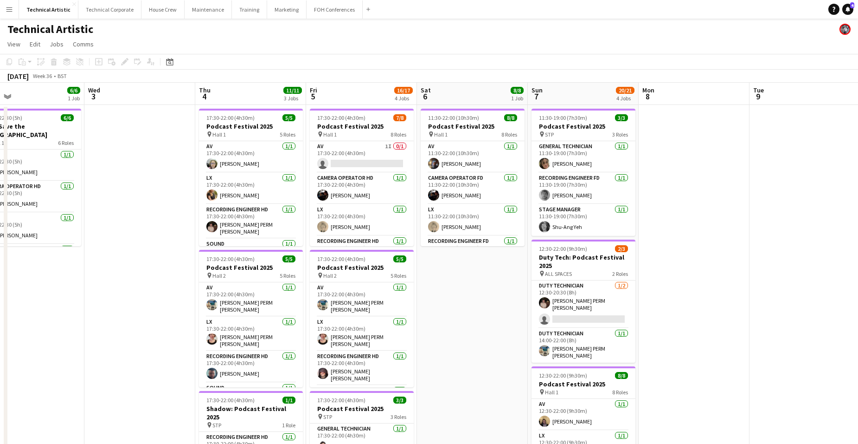
scroll to position [0, 360]
drag, startPoint x: 433, startPoint y: 268, endPoint x: 204, endPoint y: 267, distance: 229.2
click at [204, 267] on app-calendar-viewport "Sat 30 Sun 31 Mon 1 1/1 1 Job Tue 2 6/6 1 Job Wed 3 Thu 4 11/11 3 Jobs Fri 5 16…" at bounding box center [429, 375] width 858 height 585
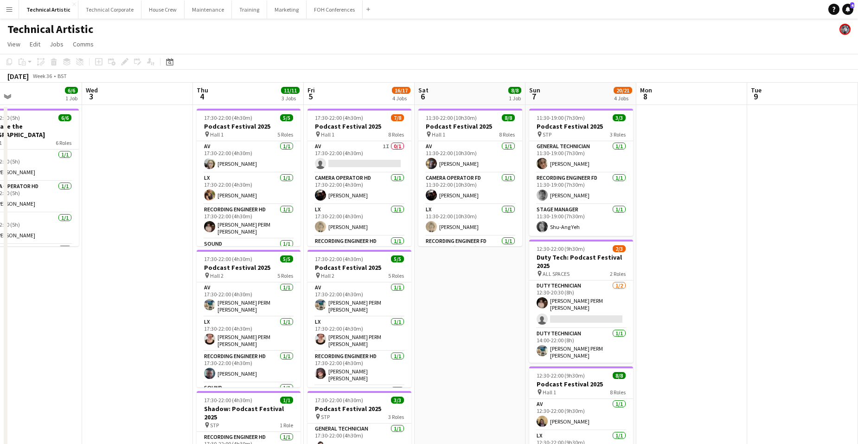
click at [118, 300] on app-date-cell at bounding box center [137, 386] width 111 height 562
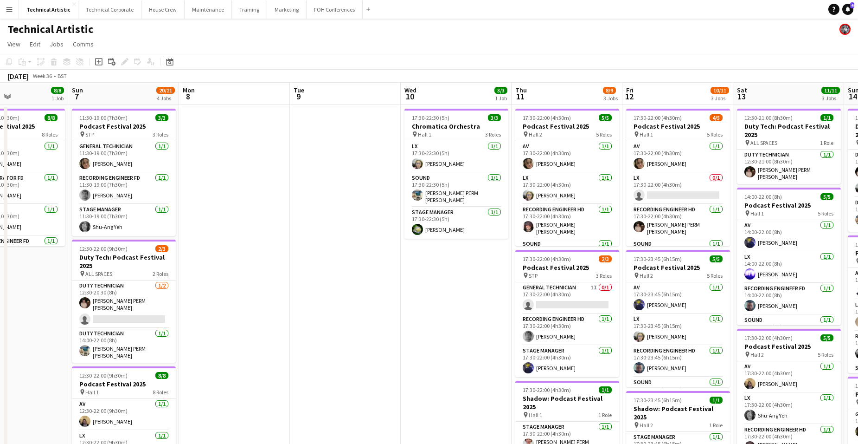
scroll to position [0, 376]
drag, startPoint x: 794, startPoint y: 272, endPoint x: 336, endPoint y: 324, distance: 460.8
click at [336, 324] on app-calendar-viewport "Wed 3 Thu 4 11/11 3 Jobs Fri 5 16/17 4 Jobs Sat 6 8/8 1 Job Sun 7 20/21 4 Jobs …" at bounding box center [429, 375] width 858 height 585
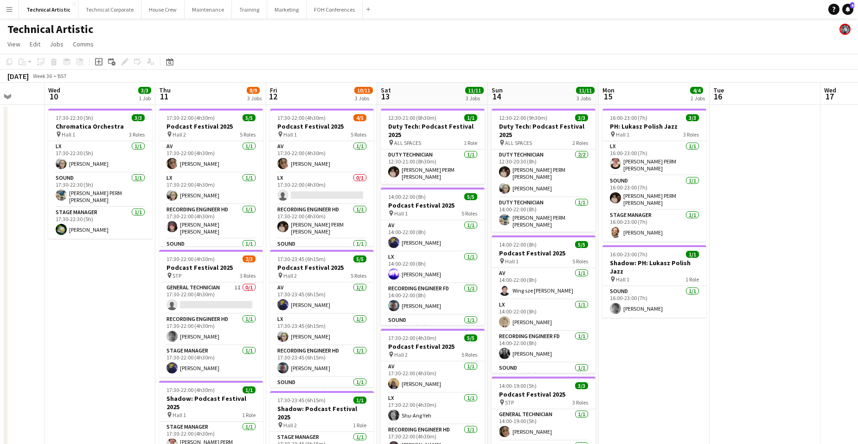
scroll to position [0, 288]
drag, startPoint x: 472, startPoint y: 329, endPoint x: 116, endPoint y: 350, distance: 356.0
click at [116, 329] on app-calendar-viewport "Sun 7 20/21 4 Jobs Mon 8 Tue 9 Wed 10 3/3 1 Job Thu 11 8/9 3 Jobs Fri 12 10/11 …" at bounding box center [429, 375] width 858 height 585
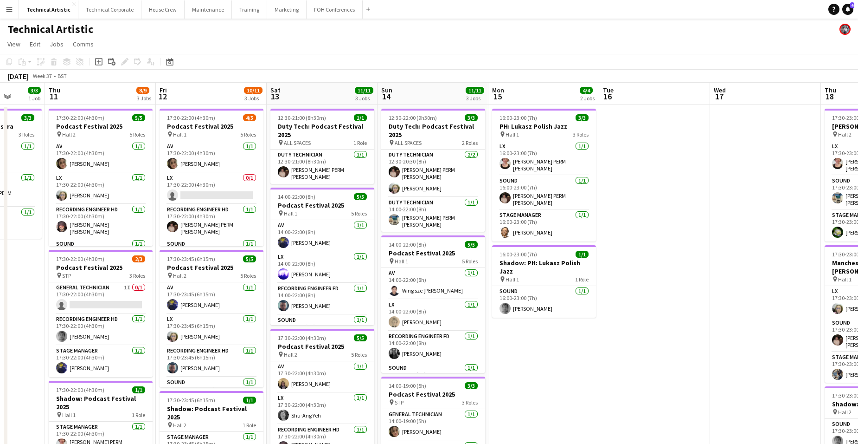
scroll to position [0, 251]
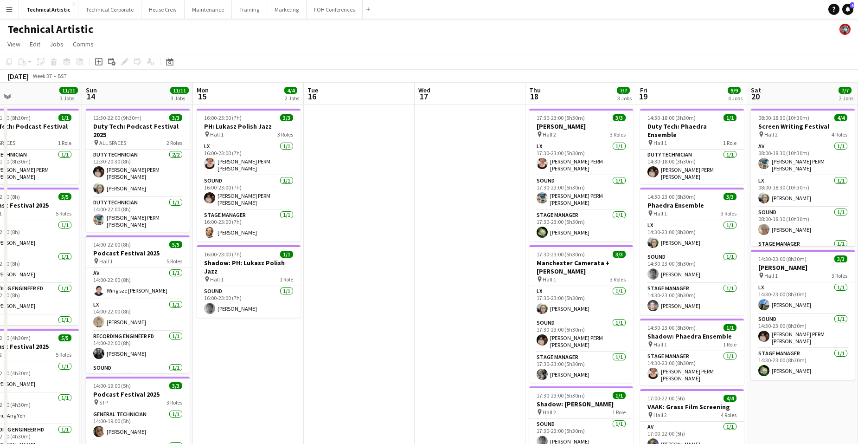
drag, startPoint x: 777, startPoint y: 330, endPoint x: 189, endPoint y: 480, distance: 606.5
click at [189, 329] on html "Menu Boards Boards Boards All jobs Status Workforce Workforce My Workforce Recr…" at bounding box center [429, 333] width 858 height 667
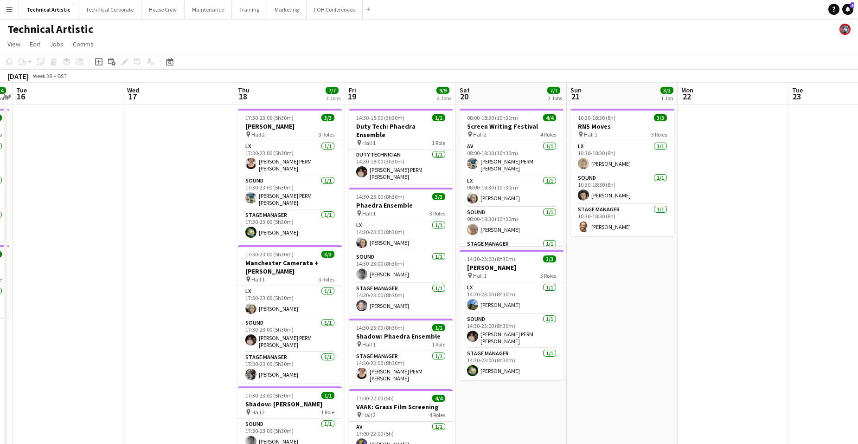
scroll to position [0, 251]
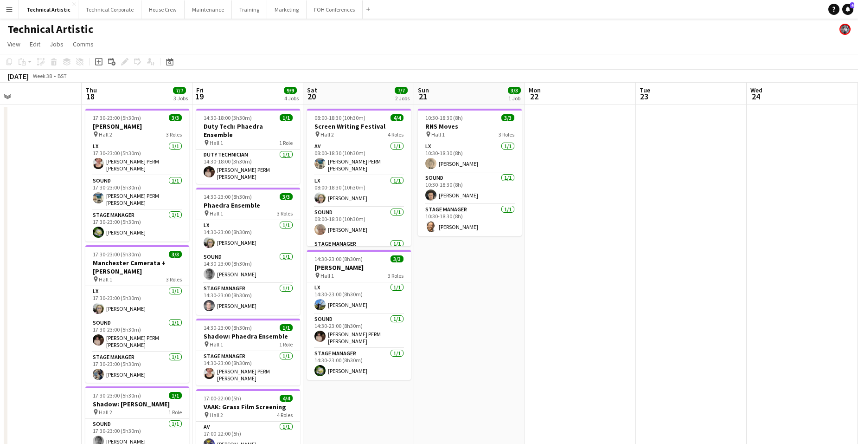
drag, startPoint x: 470, startPoint y: 274, endPoint x: -11, endPoint y: 306, distance: 482.2
click at [0, 306] on html "Menu Boards Boards Boards All jobs Status Workforce Workforce My Workforce Recr…" at bounding box center [429, 333] width 858 height 667
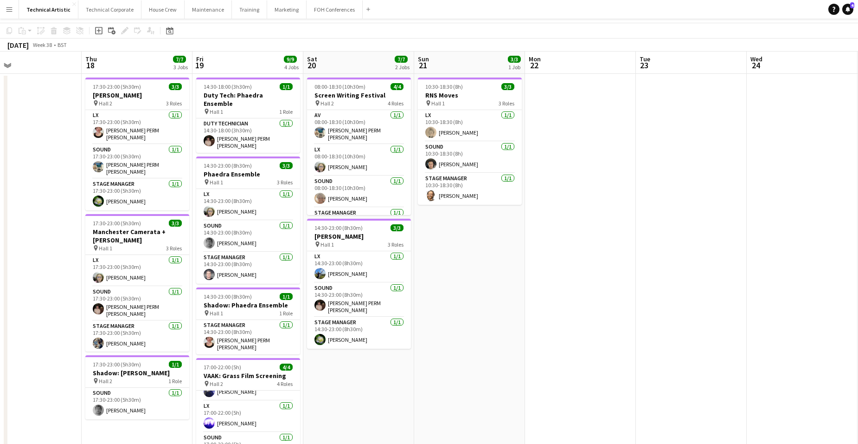
scroll to position [0, 0]
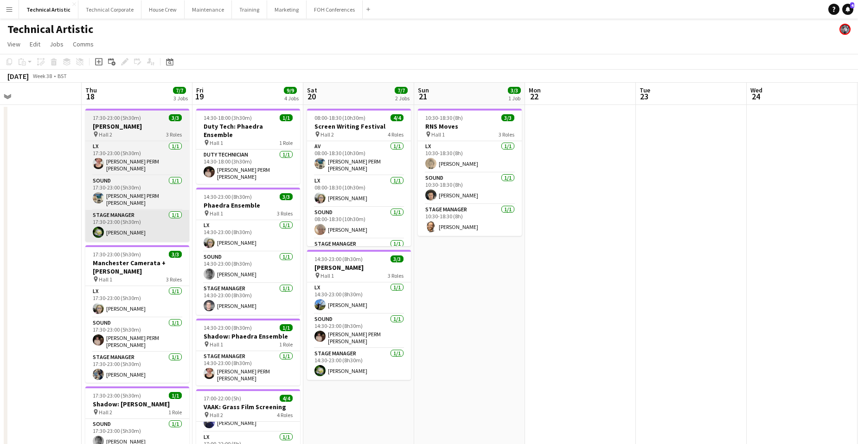
drag, startPoint x: 63, startPoint y: 203, endPoint x: 635, endPoint y: 222, distance: 572.3
click at [616, 225] on app-calendar-viewport "Mon 15 4/4 2 Jobs Tue 16 Wed 17 Thu 18 7/7 3 Jobs Fri 19 9/9 4 Jobs Sat 20 7/7 …" at bounding box center [429, 375] width 858 height 585
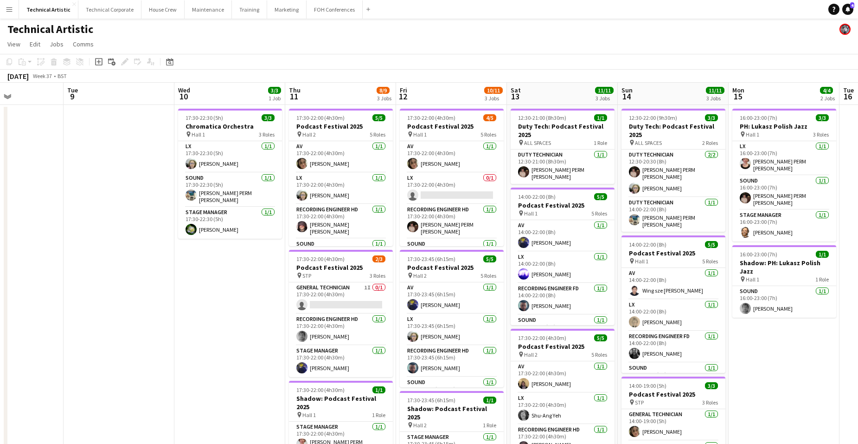
drag, startPoint x: 292, startPoint y: 345, endPoint x: 800, endPoint y: 353, distance: 508.1
click at [687, 329] on app-calendar-viewport "Sat 6 8/8 1 Job Sun 7 20/21 4 Jobs Mon 8 Tue 9 Wed 10 3/3 1 Job Thu 11 8/9 3 Jo…" at bounding box center [429, 375] width 858 height 585
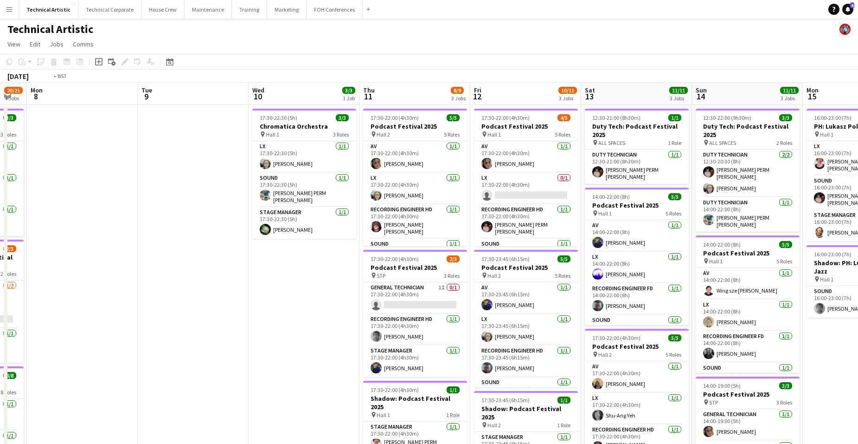
drag, startPoint x: 288, startPoint y: 357, endPoint x: 733, endPoint y: 315, distance: 446.9
click at [687, 324] on app-calendar-viewport "Sat 6 8/8 1 Job Sun 7 20/21 4 Jobs Mon 8 Tue 9 Wed 10 3/3 1 Job Thu 11 8/9 3 Jo…" at bounding box center [429, 375] width 858 height 585
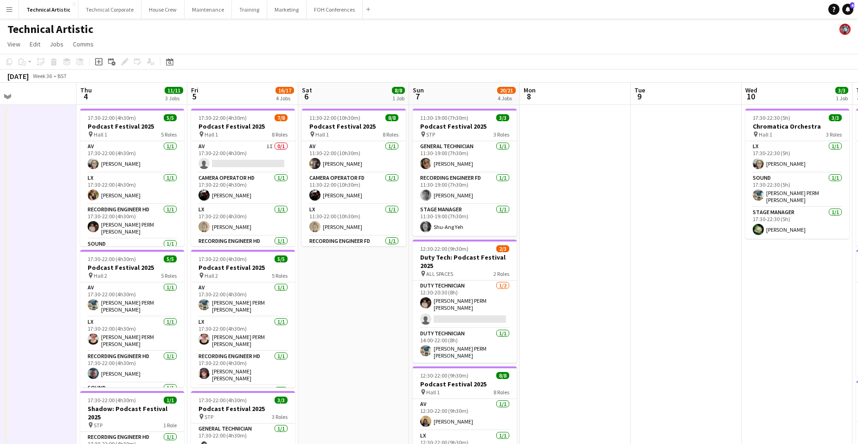
drag, startPoint x: 651, startPoint y: 339, endPoint x: 865, endPoint y: 324, distance: 213.9
click at [687, 325] on html "Menu Boards Boards Boards All jobs Status Workforce Workforce My Workforce Recr…" at bounding box center [429, 333] width 858 height 667
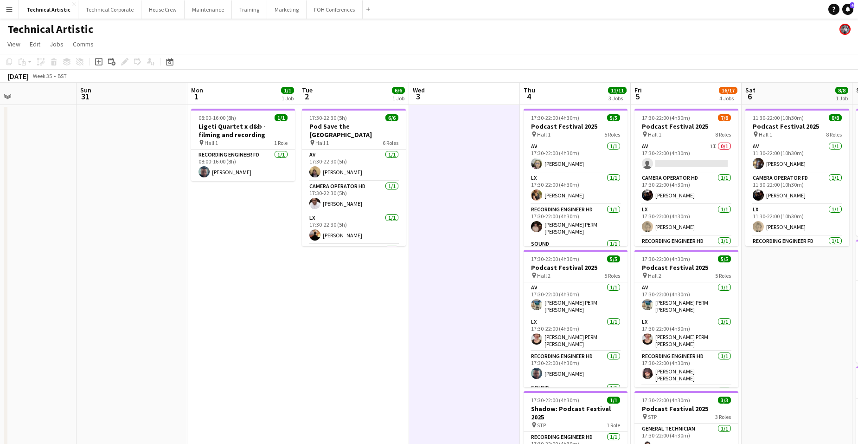
scroll to position [0, 256]
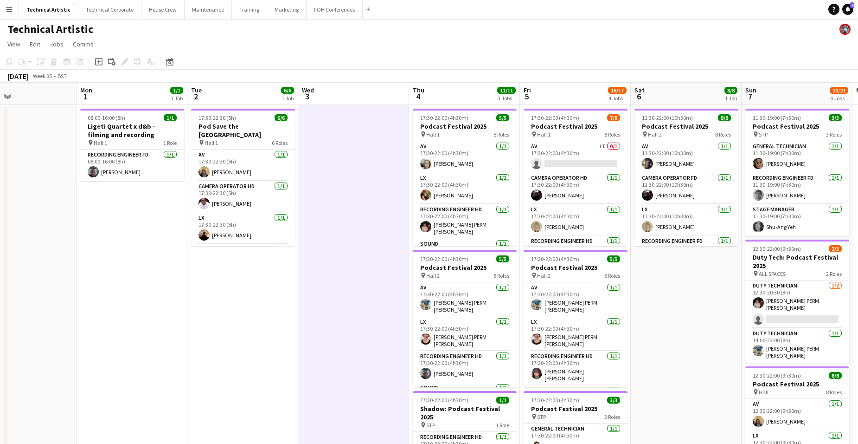
click at [128, 226] on app-date-cell "08:00-16:00 (8h) 1/1 Ligeti Quartet x d&b - filming and recording pin Hall 1 1 …" at bounding box center [132, 386] width 111 height 562
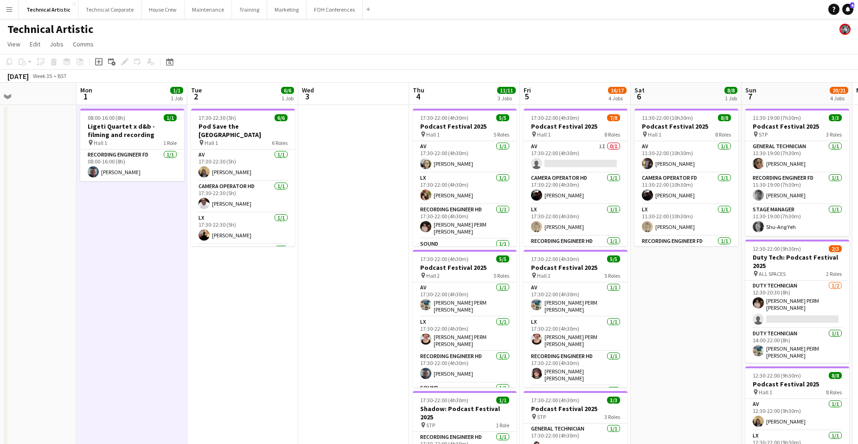
click at [149, 224] on app-date-cell "08:00-16:00 (8h) 1/1 Ligeti Quartet x d&b - filming and recording pin Hall 1 1 …" at bounding box center [132, 386] width 111 height 562
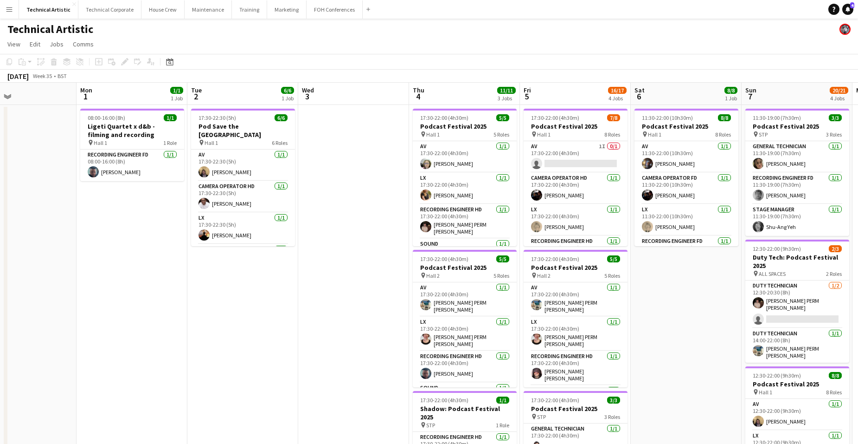
click at [138, 207] on app-date-cell "08:00-16:00 (8h) 1/1 Ligeti Quartet x d&b - filming and recording pin Hall 1 1 …" at bounding box center [132, 386] width 111 height 562
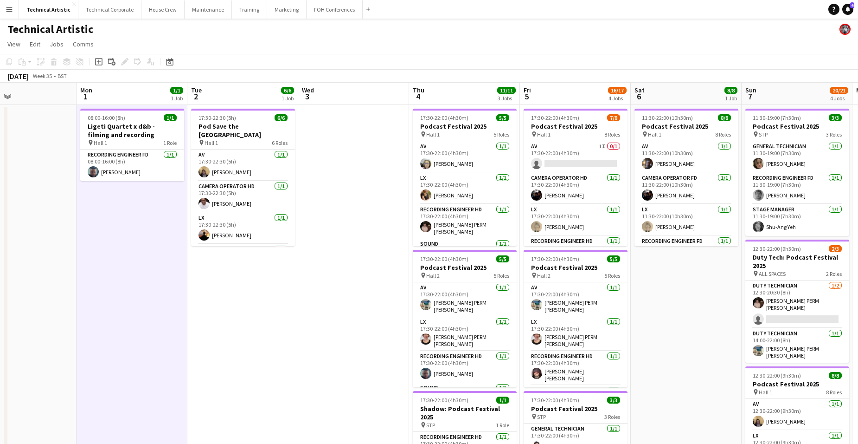
click at [145, 185] on app-date-cell "08:00-16:00 (8h) 1/1 Ligeti Quartet x d&b - filming and recording pin Hall 1 1 …" at bounding box center [132, 386] width 111 height 562
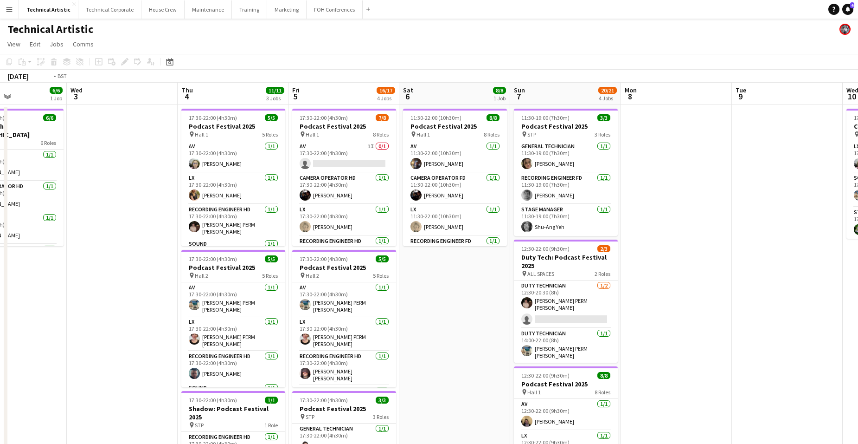
drag, startPoint x: 726, startPoint y: 283, endPoint x: 87, endPoint y: 275, distance: 638.9
click at [71, 276] on app-calendar-viewport "Fri 29 5/5 2 Jobs Sat 30 Sun 31 Mon 1 1/1 1 Job Tue 2 6/6 1 Job Wed 3 Thu 4 11/…" at bounding box center [429, 375] width 858 height 585
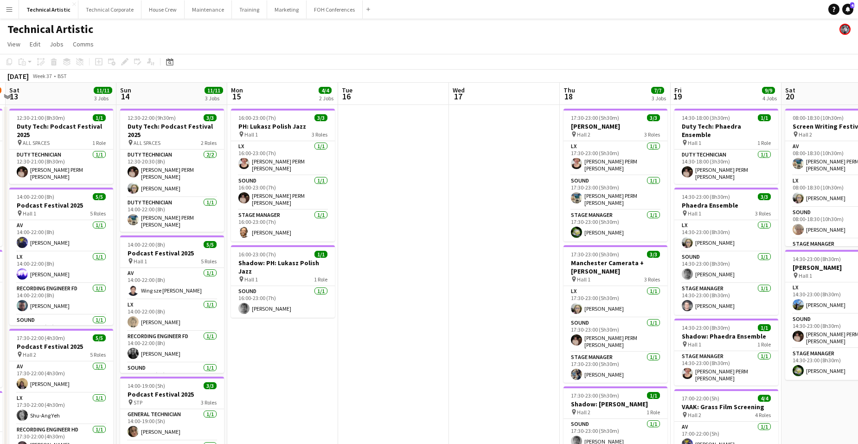
drag, startPoint x: 771, startPoint y: 241, endPoint x: 26, endPoint y: 221, distance: 745.8
click at [26, 221] on app-calendar-viewport "Thu 11 8/9 3 Jobs Fri 12 10/11 3 Jobs Sat 13 11/11 3 Jobs Sun 14 11/11 3 Jobs M…" at bounding box center [429, 375] width 858 height 585
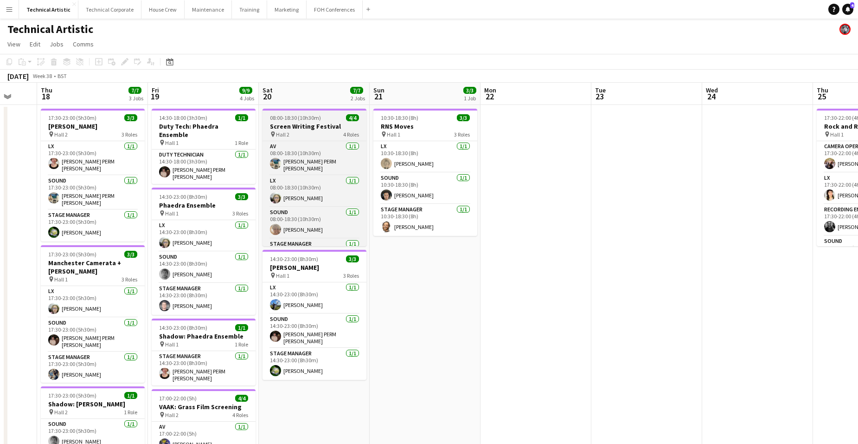
drag, startPoint x: 754, startPoint y: 208, endPoint x: 371, endPoint y: 207, distance: 383.2
click at [240, 221] on app-calendar-viewport "Mon 15 4/4 2 Jobs Tue 16 Wed 17 Thu 18 7/7 3 Jobs Fri 19 9/9 4 Jobs Sat 20 7/7 …" at bounding box center [429, 375] width 858 height 585
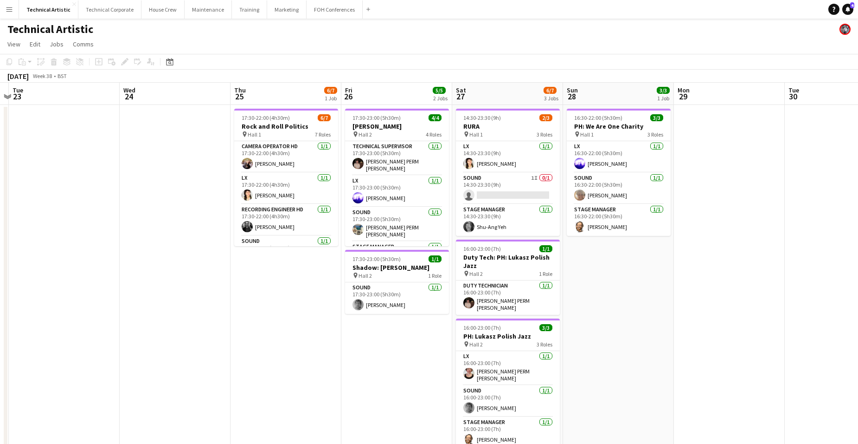
drag, startPoint x: 554, startPoint y: 231, endPoint x: 120, endPoint y: 361, distance: 453.8
click at [167, 276] on app-calendar-viewport "Sat 20 7/7 2 Jobs Sun 21 3/3 1 Job Mon 22 Tue 23 Wed 24 Thu 25 6/7 1 Job Fri 26…" at bounding box center [429, 375] width 858 height 585
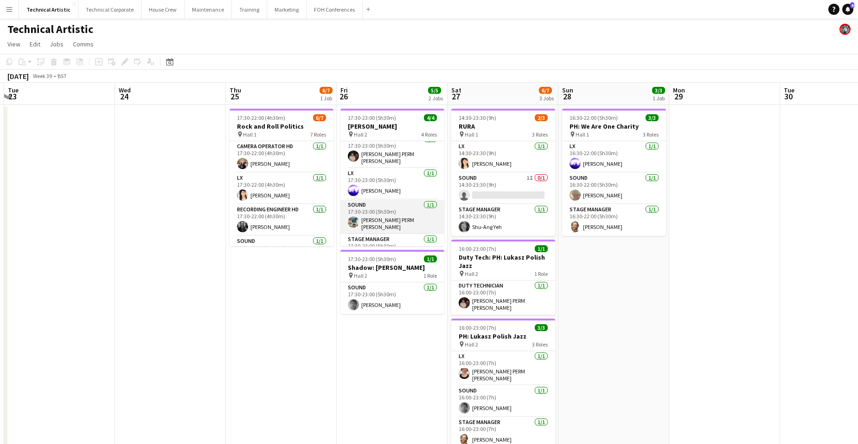
scroll to position [0, 0]
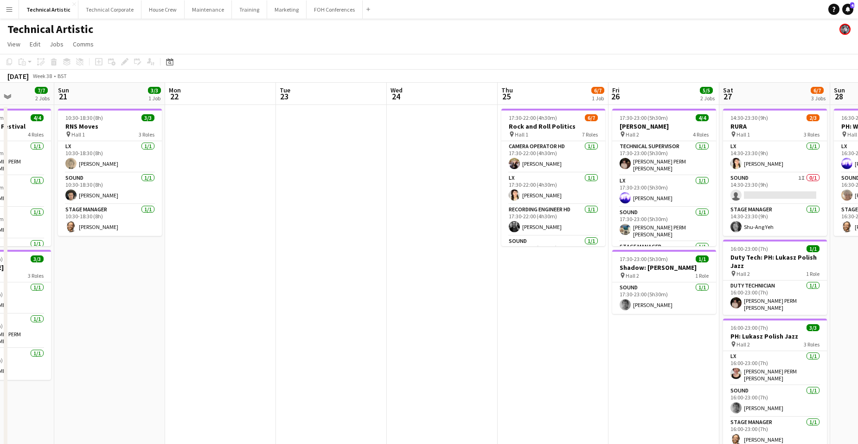
drag, startPoint x: 249, startPoint y: 309, endPoint x: 521, endPoint y: 272, distance: 274.3
click at [521, 272] on app-calendar-viewport "Thu 18 7/7 3 Jobs Fri 19 9/9 4 Jobs Sat 20 7/7 2 Jobs Sun 21 3/3 1 Job Mon 22 T…" at bounding box center [429, 375] width 858 height 585
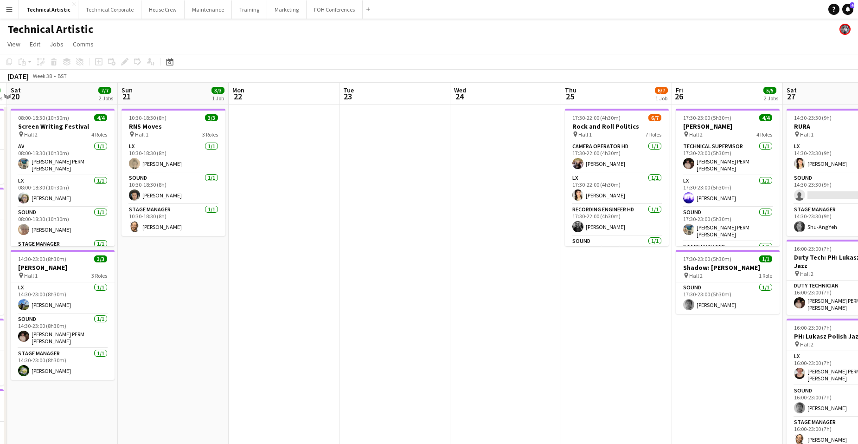
scroll to position [0, 203]
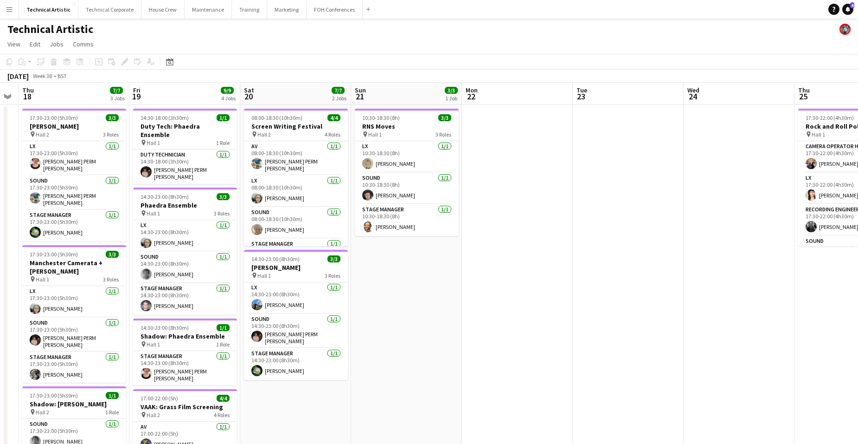
drag, startPoint x: 157, startPoint y: 339, endPoint x: 454, endPoint y: 294, distance: 300.2
click at [454, 294] on app-calendar-viewport "Tue 16 Wed 17 Thu 18 7/7 3 Jobs Fri 19 9/9 4 Jobs Sat 20 7/7 2 Jobs Sun 21 3/3 …" at bounding box center [429, 375] width 858 height 585
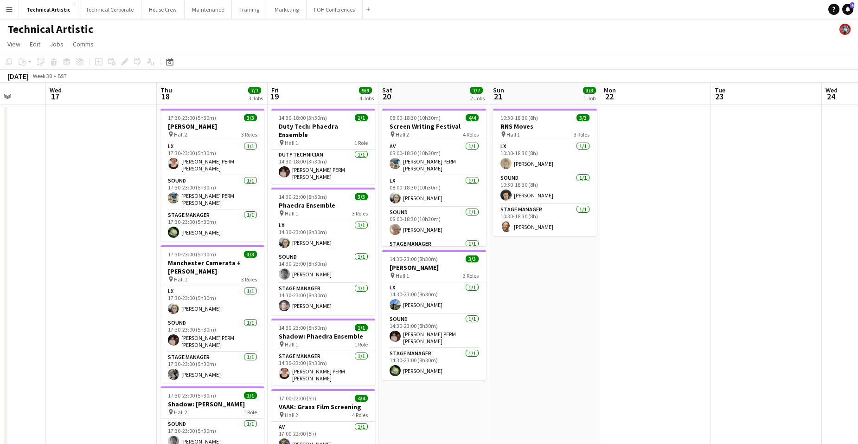
scroll to position [0, 277]
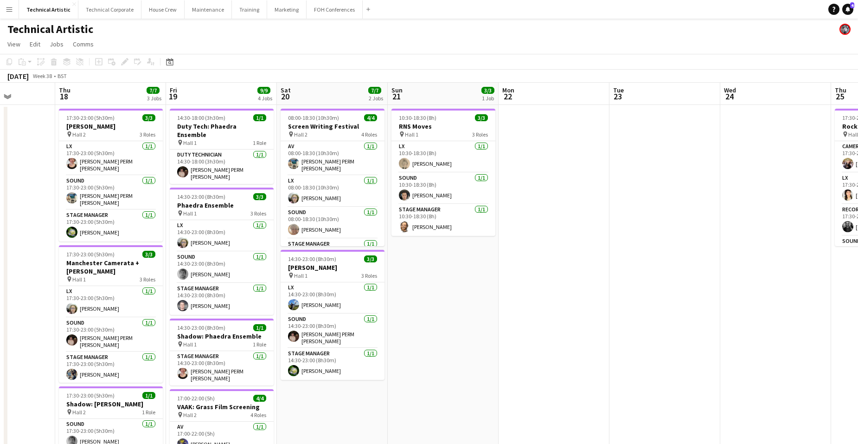
drag, startPoint x: 391, startPoint y: 317, endPoint x: 538, endPoint y: 294, distance: 149.3
click at [538, 294] on app-calendar-viewport "Mon 15 4/4 2 Jobs Tue 16 Wed 17 Thu 18 7/7 3 Jobs Fri 19 9/9 4 Jobs Sat 20 7/7 …" at bounding box center [429, 375] width 858 height 585
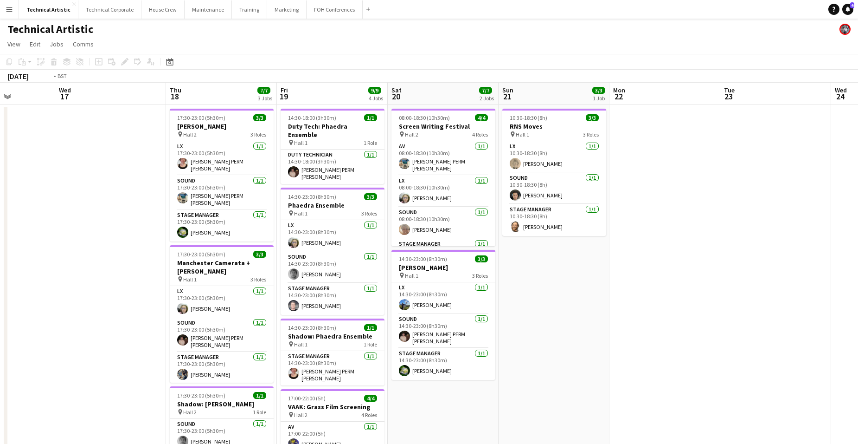
scroll to position [0, 272]
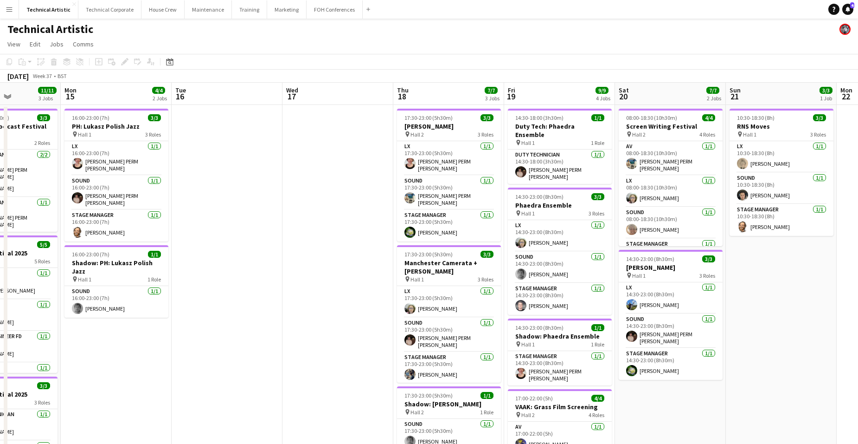
drag, startPoint x: 132, startPoint y: 200, endPoint x: 359, endPoint y: 185, distance: 227.8
click at [359, 185] on app-calendar-viewport "Fri 12 10/11 3 Jobs Sat 13 11/11 3 Jobs Sun 14 11/11 3 Jobs Mon 15 4/4 2 Jobs T…" at bounding box center [429, 375] width 858 height 585
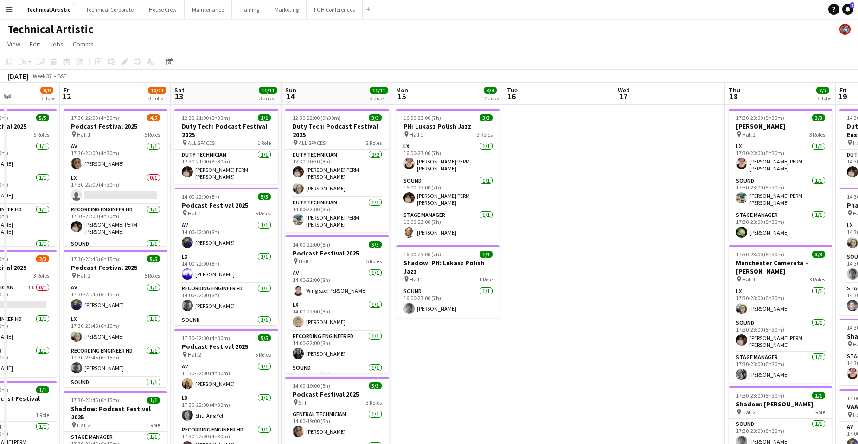
scroll to position [0, 226]
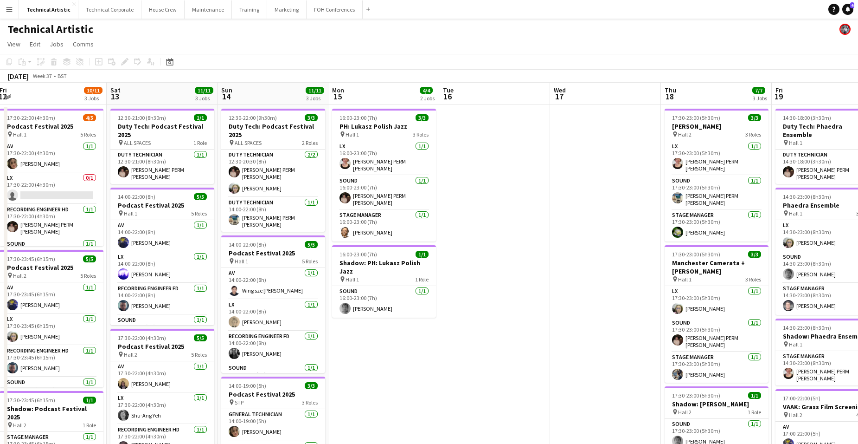
drag, startPoint x: 133, startPoint y: 353, endPoint x: 400, endPoint y: 314, distance: 270.4
click at [400, 314] on app-calendar-viewport "Wed 10 3/3 1 Job Thu 11 8/9 3 Jobs Fri 12 10/11 3 Jobs Sat 13 11/11 3 Jobs Sun …" at bounding box center [429, 375] width 858 height 585
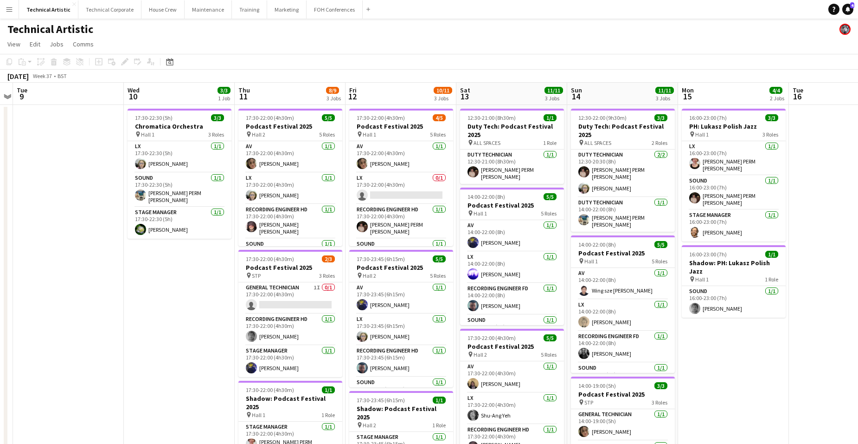
scroll to position [0, 276]
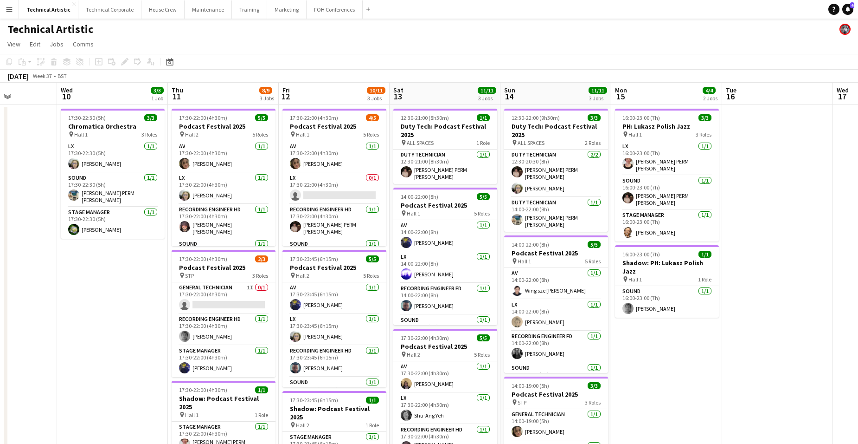
drag, startPoint x: 213, startPoint y: 334, endPoint x: 496, endPoint y: 304, distance: 284.5
click at [496, 304] on app-calendar-viewport "Sun 7 20/21 4 Jobs Mon 8 Tue 9 Wed 10 3/3 1 Job Thu 11 8/9 3 Jobs Fri 12 10/11 …" at bounding box center [429, 375] width 858 height 585
click at [115, 91] on app-board-header-date "Wed 10 3/3 1 Job" at bounding box center [112, 94] width 111 height 22
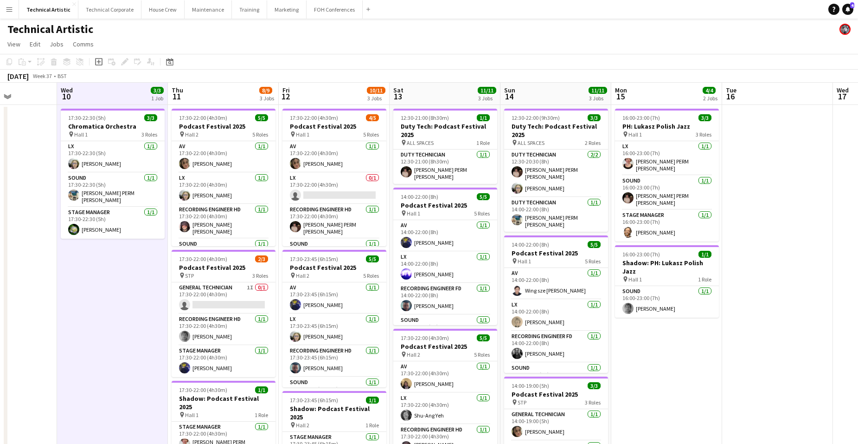
click at [126, 97] on app-board-header-date "Wed 10 3/3 1 Job" at bounding box center [112, 94] width 111 height 22
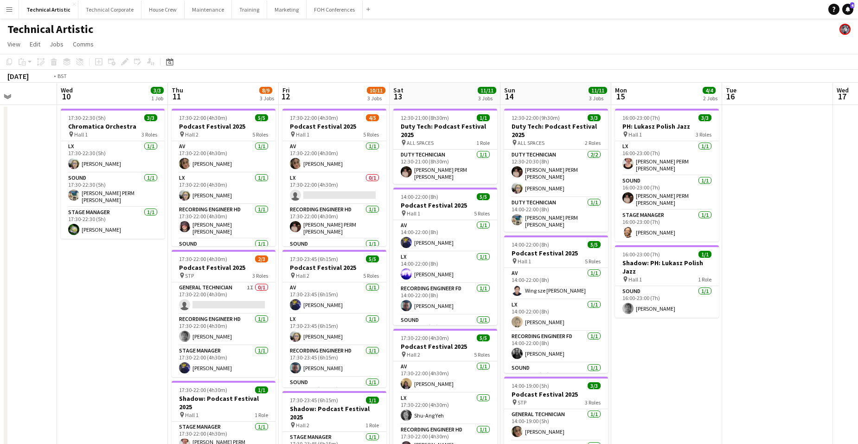
drag, startPoint x: 124, startPoint y: 284, endPoint x: 423, endPoint y: 247, distance: 301.5
click at [413, 248] on app-calendar-viewport "Sun 7 20/21 4 Jobs Mon 8 Tue 9 Wed 10 3/3 1 Job Thu 11 8/9 3 Jobs Fri 12 10/11 …" at bounding box center [429, 375] width 858 height 585
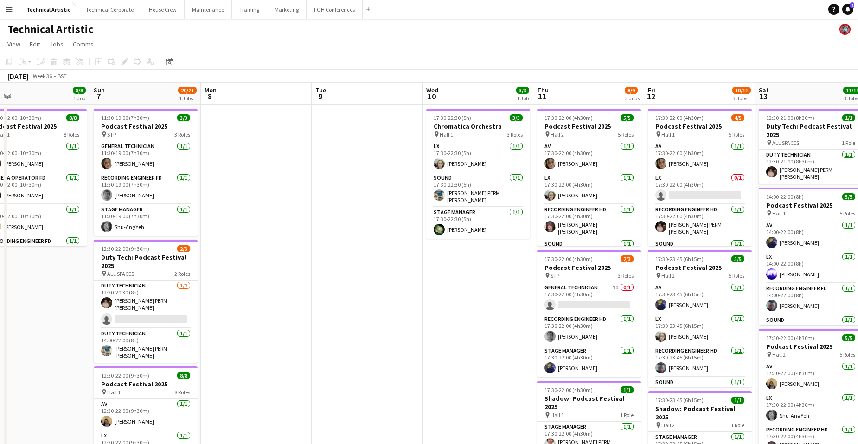
drag, startPoint x: 201, startPoint y: 310, endPoint x: 495, endPoint y: 254, distance: 299.5
click at [494, 254] on app-calendar-viewport "Thu 4 11/11 3 Jobs Fri 5 16/17 4 Jobs Sat 6 8/8 1 Job Sun 7 20/21 4 Jobs Mon 8 …" at bounding box center [429, 375] width 858 height 585
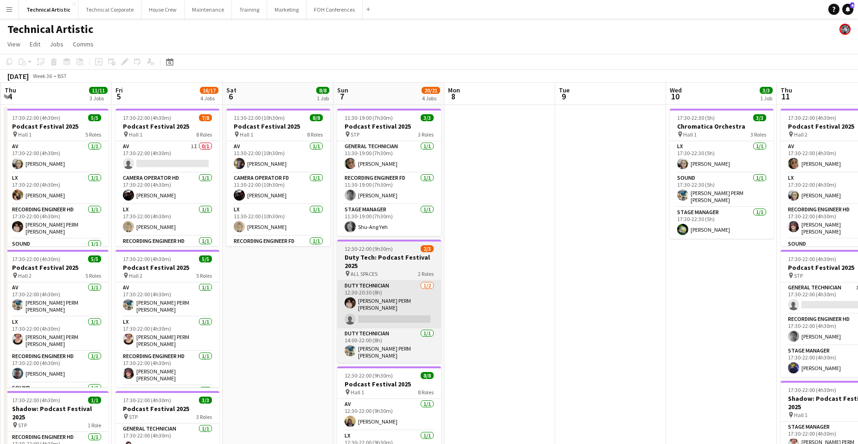
drag, startPoint x: 268, startPoint y: 319, endPoint x: 551, endPoint y: 284, distance: 285.1
click at [382, 309] on app-calendar-viewport "Tue 2 6/6 1 Job Wed 3 Thu 4 11/11 3 Jobs Fri 5 16/17 4 Jobs Sat 6 8/8 1 Job Sun…" at bounding box center [429, 375] width 858 height 585
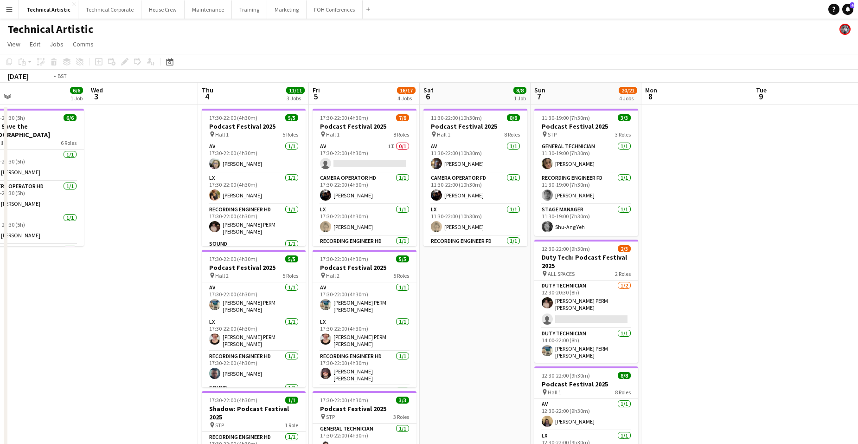
drag, startPoint x: 71, startPoint y: 214, endPoint x: 519, endPoint y: 180, distance: 449.9
click at [519, 180] on app-calendar-viewport "Mon 1 1/1 1 Job Tue 2 6/6 1 Job Wed 3 Thu 4 11/11 3 Jobs Fri 5 16/17 4 Jobs Sat…" at bounding box center [429, 375] width 858 height 585
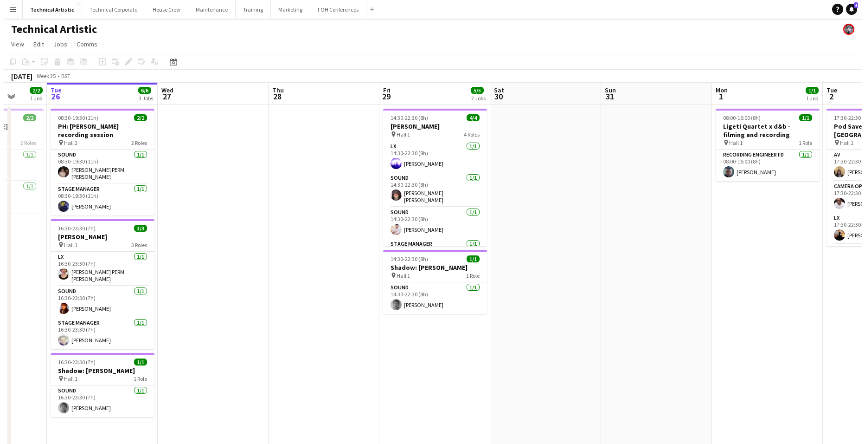
scroll to position [0, 287]
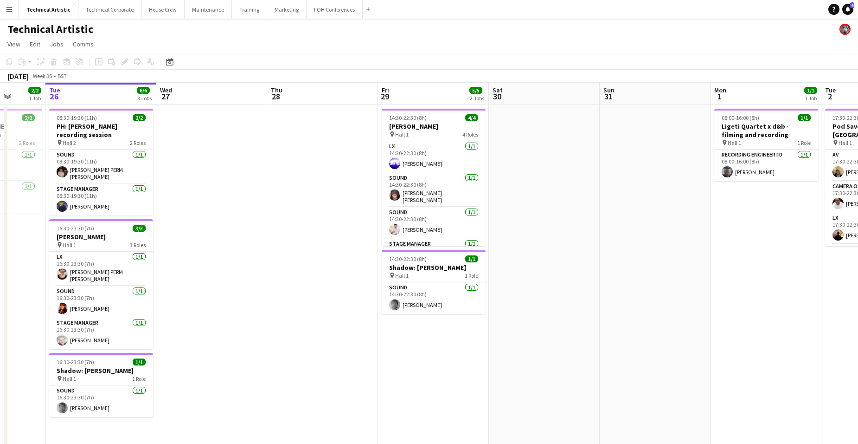
drag, startPoint x: 97, startPoint y: 284, endPoint x: 576, endPoint y: 270, distance: 479.0
click at [576, 270] on app-calendar-viewport "Sat 23 Sun 24 2/2 1 Job Mon 25 2/2 1 Job Tue 26 6/6 3 Jobs Wed 27 Thu 28 Fri 29…" at bounding box center [429, 375] width 858 height 585
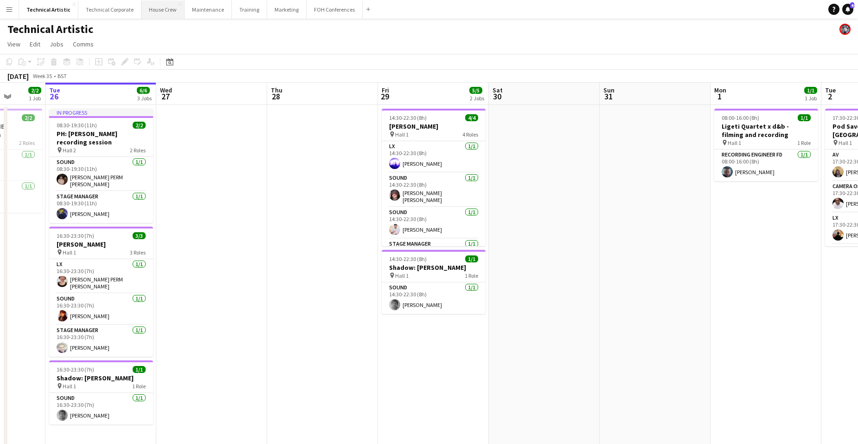
click at [162, 11] on button "House Crew Close" at bounding box center [162, 9] width 43 height 18
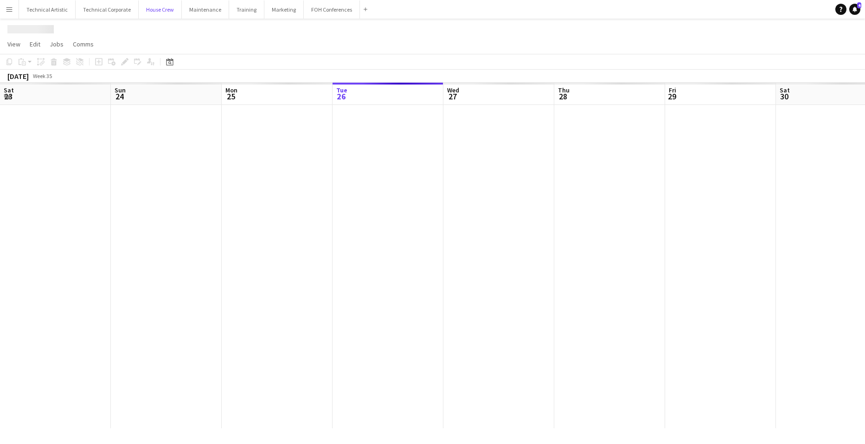
scroll to position [0, 222]
